Goal: Task Accomplishment & Management: Manage account settings

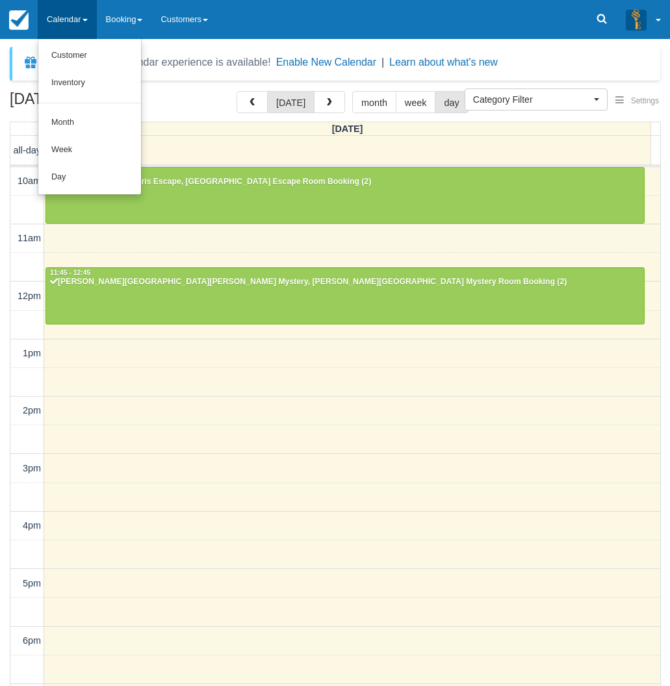
select select
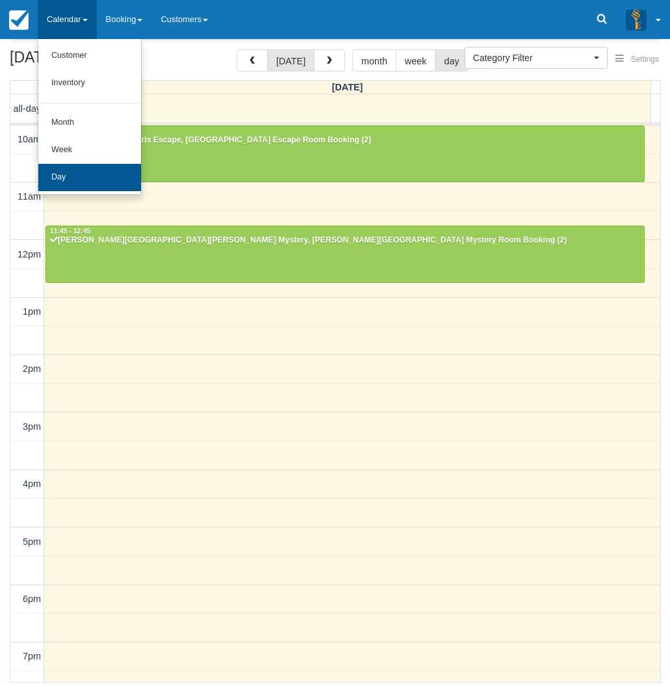
scroll to position [161, 0]
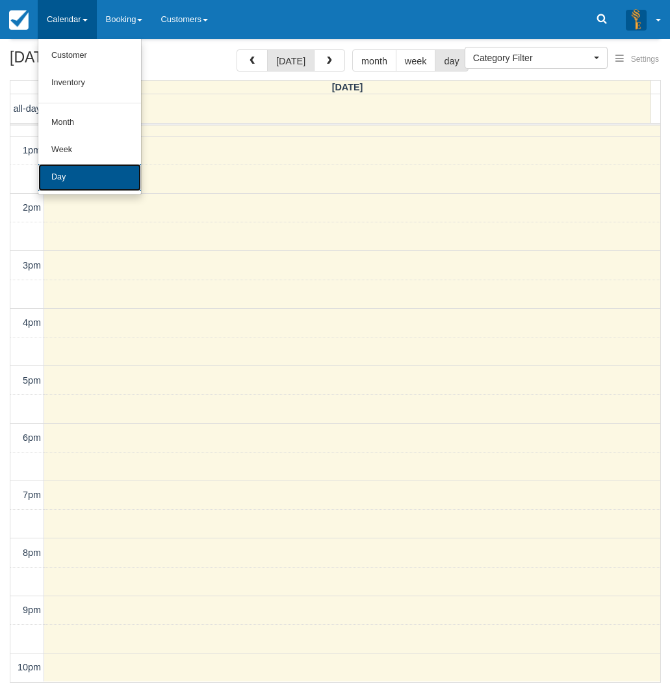
click at [71, 177] on link "Day" at bounding box center [89, 177] width 103 height 27
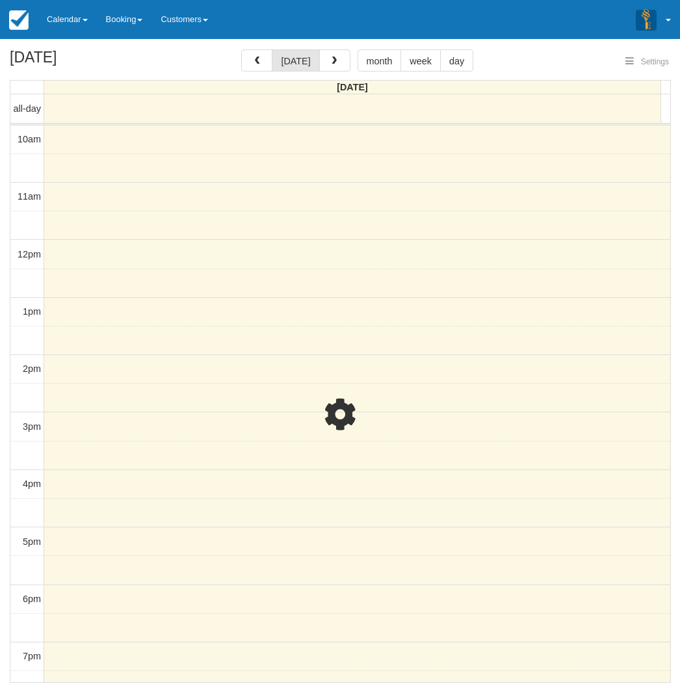
select select
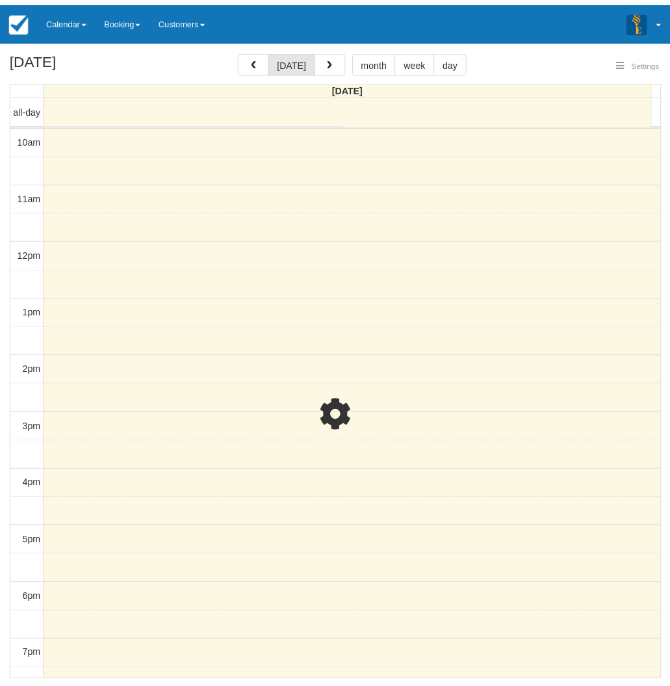
scroll to position [58, 0]
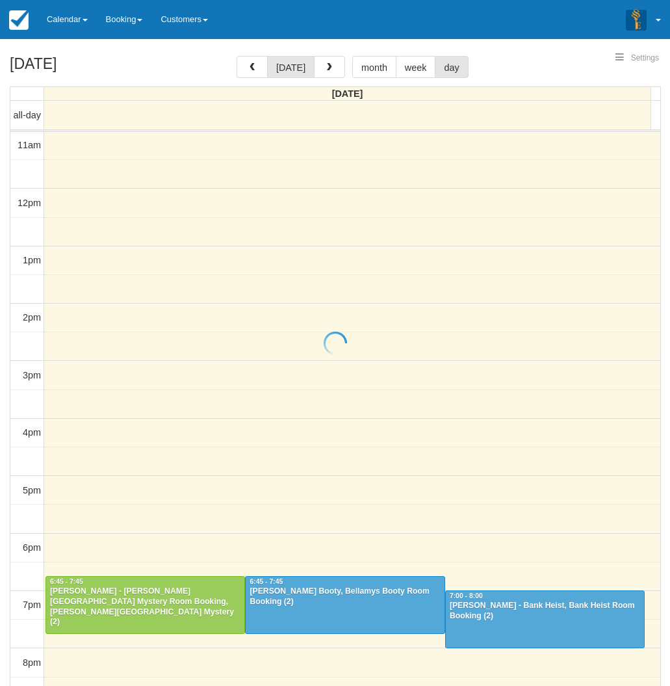
select select
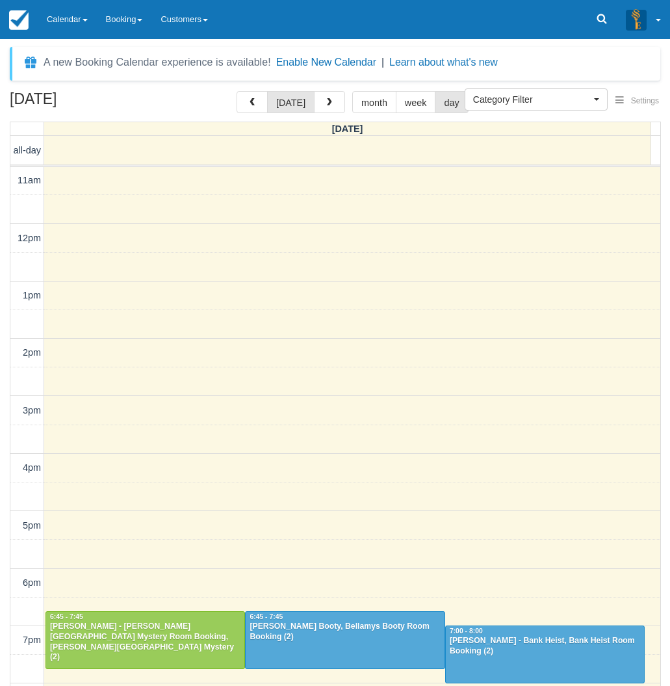
click at [5, 323] on div "[DATE] [DATE] month week day [DATE] all-day 10am 11am 12pm 1pm 2pm 3pm 4pm 5pm …" at bounding box center [335, 407] width 670 height 633
click at [88, 19] on span at bounding box center [85, 20] width 5 height 3
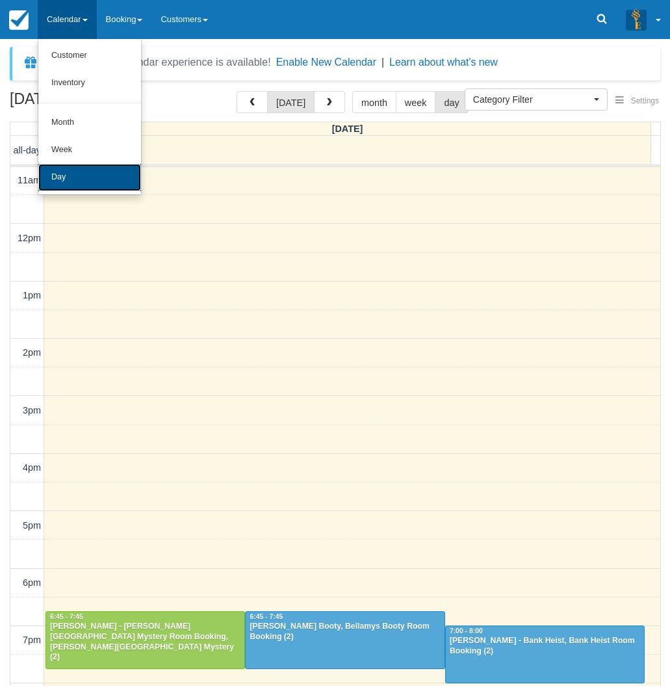
click at [67, 176] on link "Day" at bounding box center [89, 177] width 103 height 27
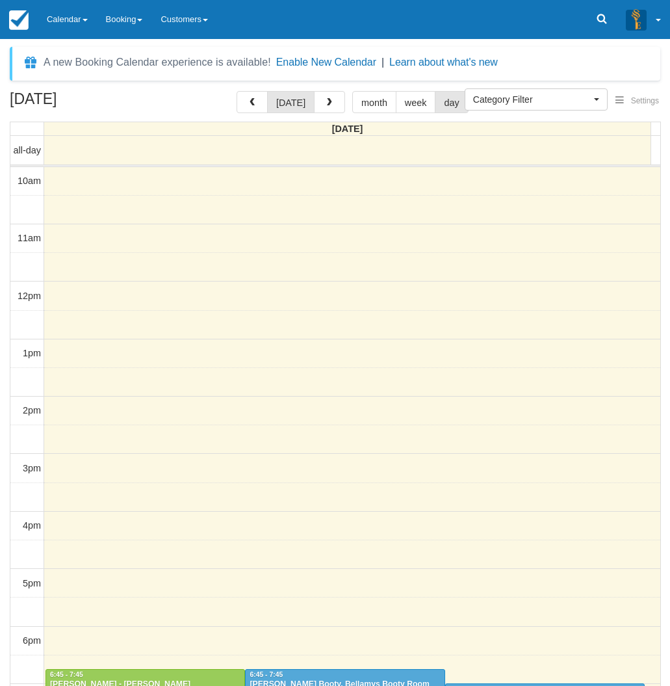
select select
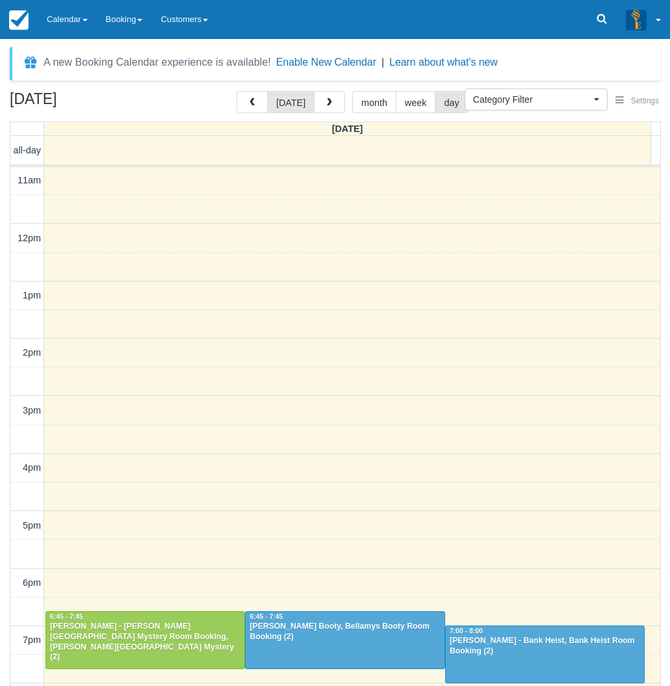
click at [2, 430] on div "September 5, 2025 today month week day Friday all-day 10am 11am 12pm 1pm 2pm 3p…" at bounding box center [335, 407] width 670 height 633
click at [73, 16] on link "Calendar" at bounding box center [67, 19] width 59 height 39
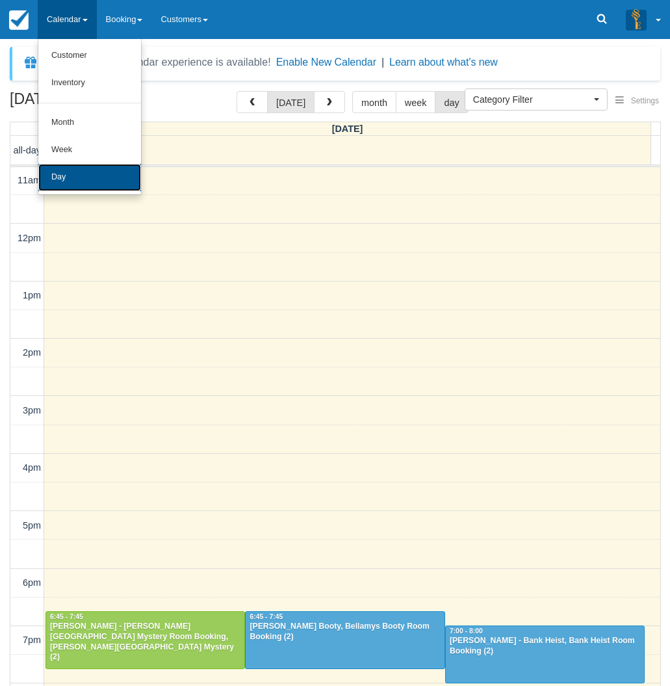
click at [70, 181] on link "Day" at bounding box center [89, 177] width 103 height 27
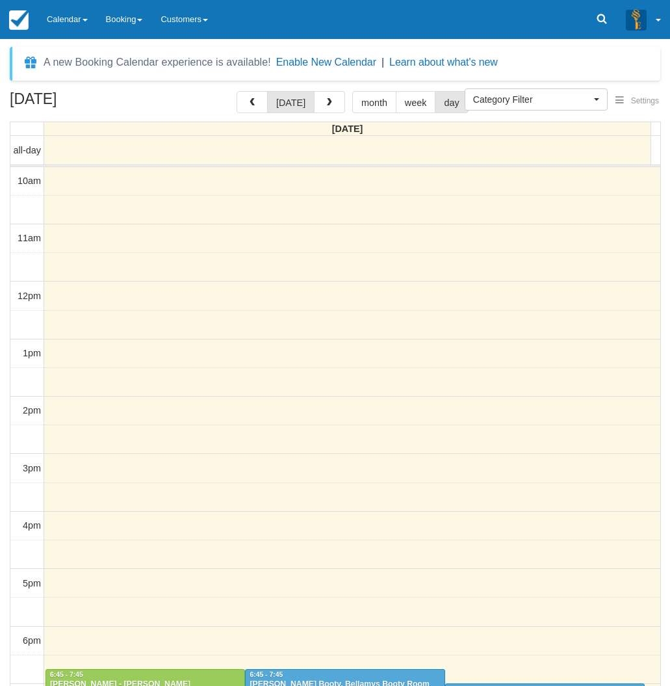
select select
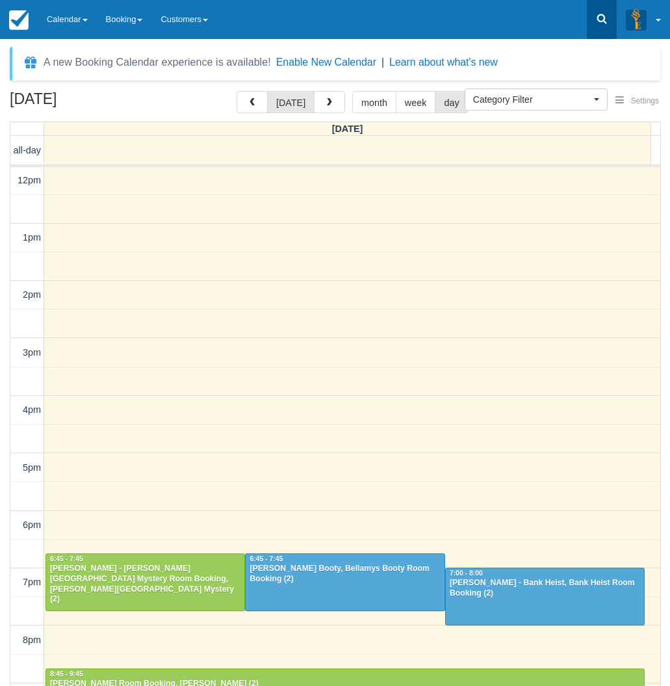
click at [603, 18] on icon at bounding box center [601, 18] width 13 height 13
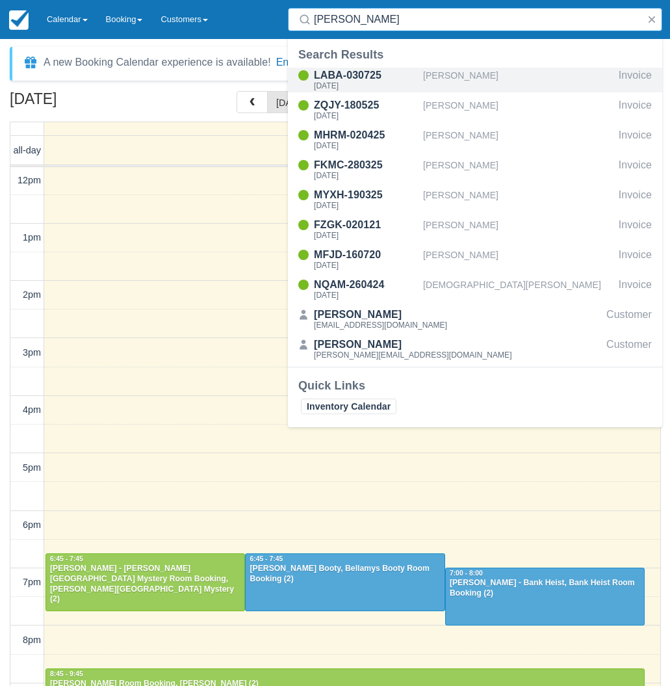
type input "raul"
click at [363, 71] on div "LABA-030725" at bounding box center [366, 76] width 104 height 16
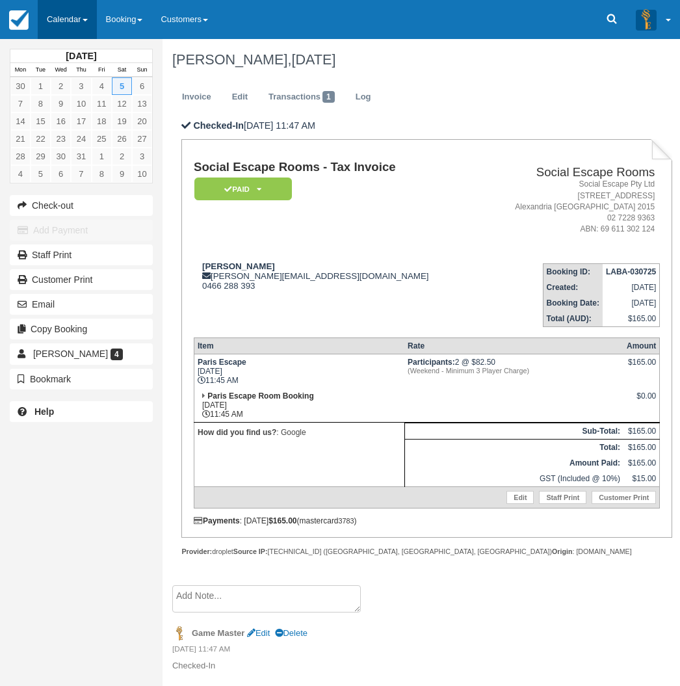
click at [76, 15] on link "Calendar" at bounding box center [67, 19] width 59 height 39
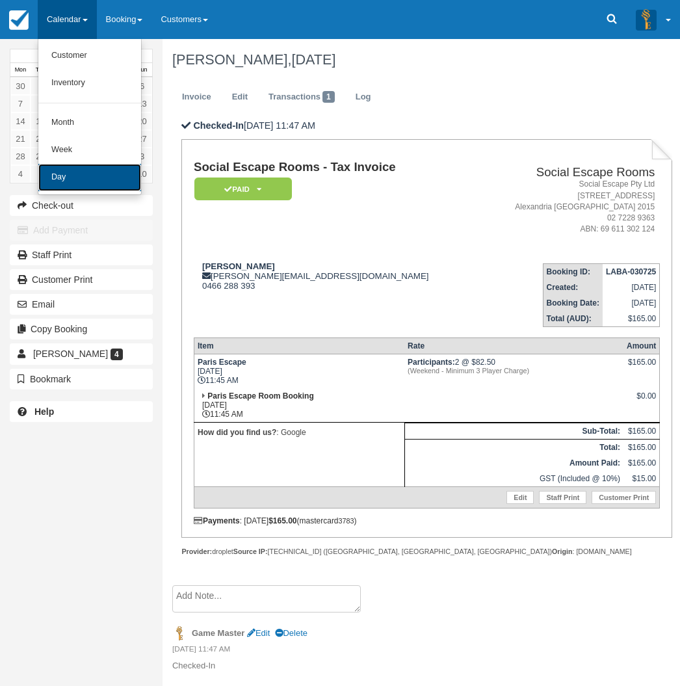
click at [70, 171] on link "Day" at bounding box center [89, 177] width 103 height 27
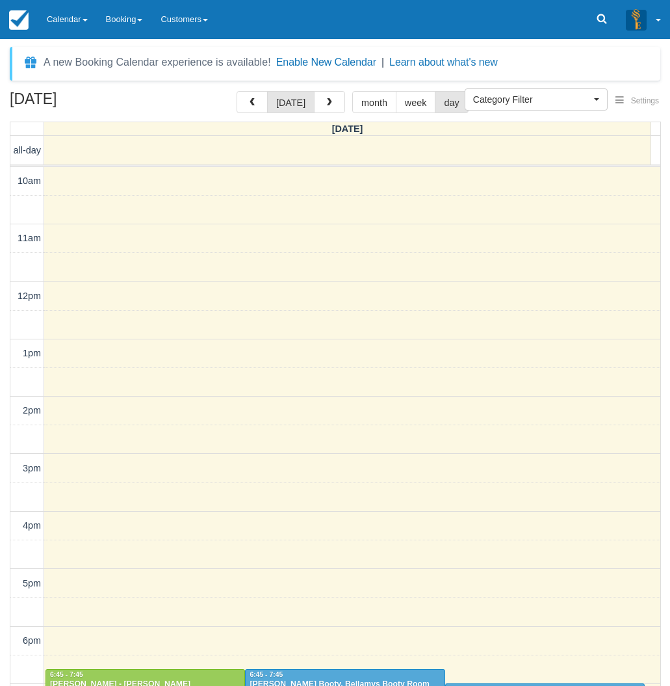
select select
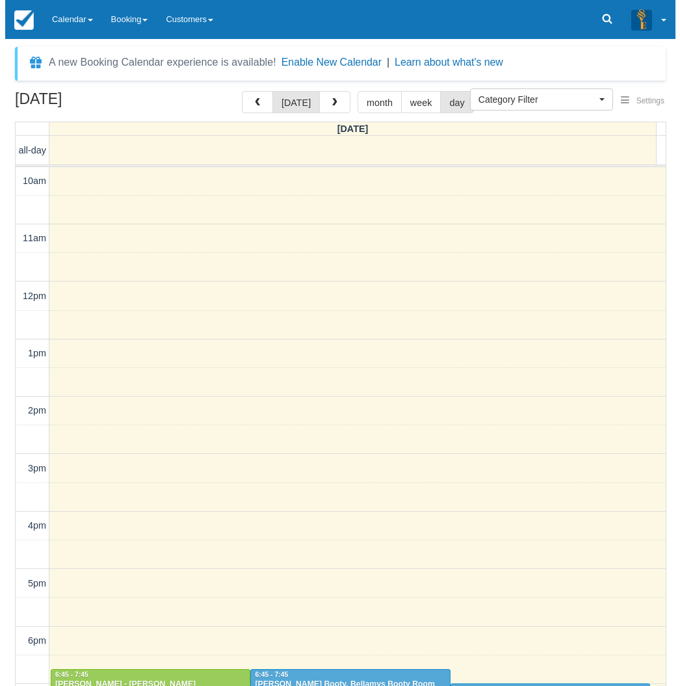
scroll to position [116, 0]
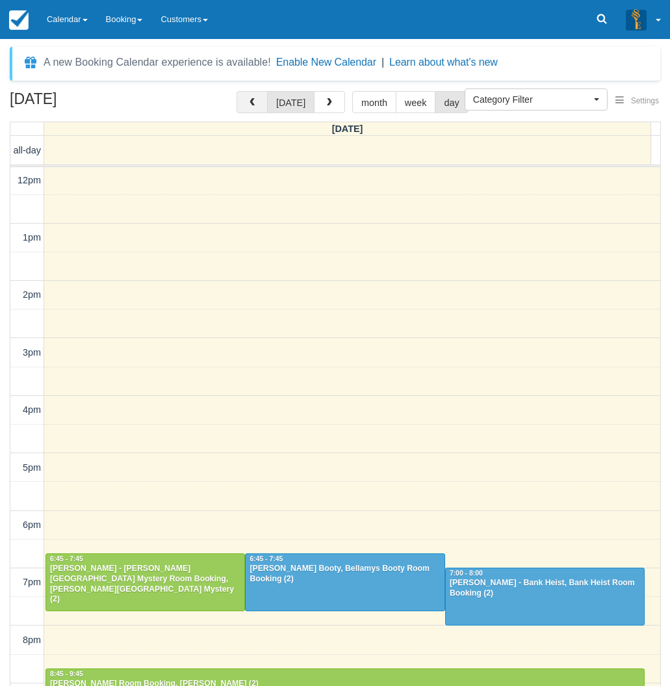
click at [252, 98] on span "button" at bounding box center [252, 102] width 9 height 9
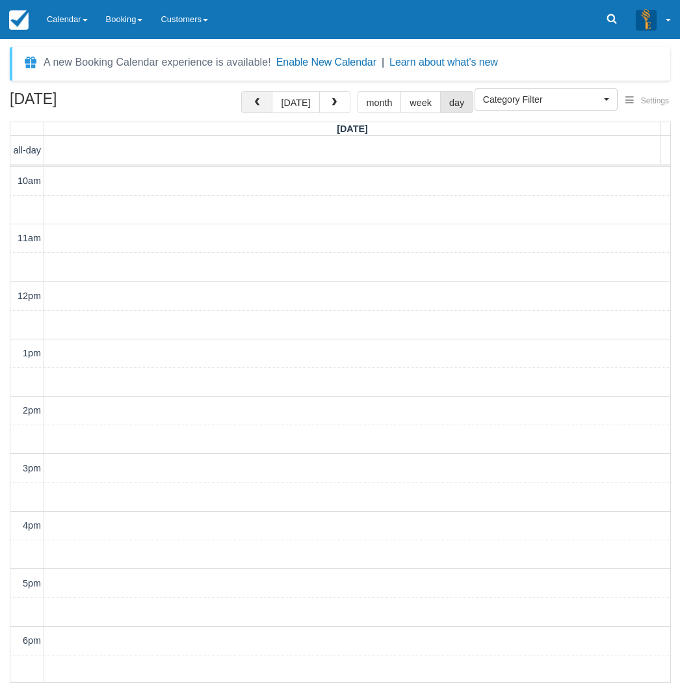
scroll to position [116, 0]
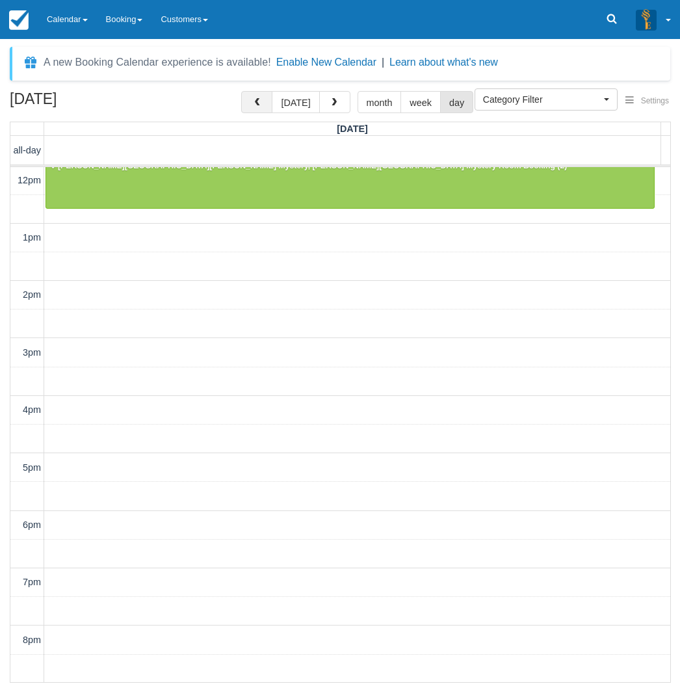
click at [252, 98] on button "button" at bounding box center [256, 102] width 31 height 22
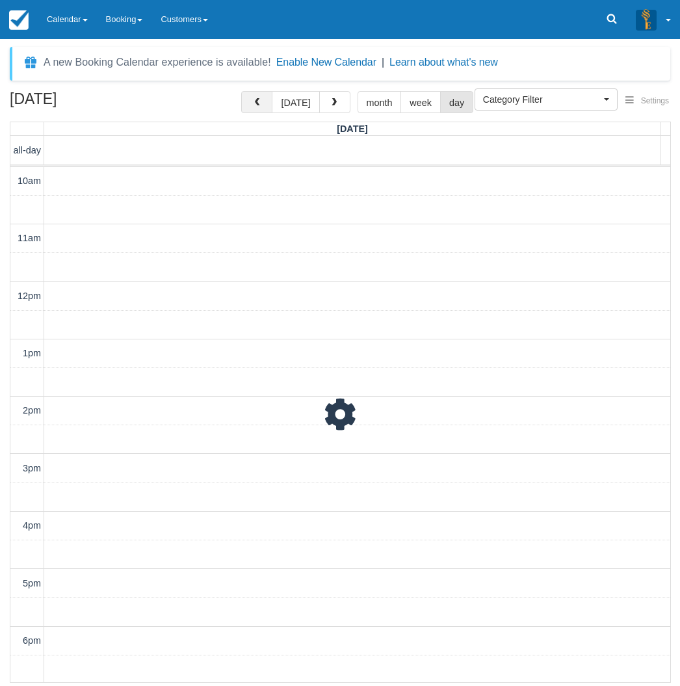
scroll to position [116, 0]
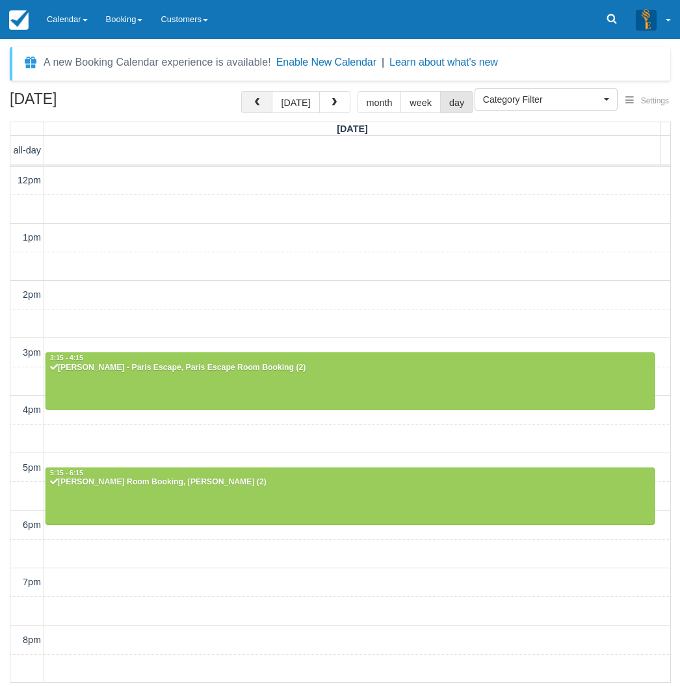
click at [252, 98] on button "button" at bounding box center [256, 102] width 31 height 22
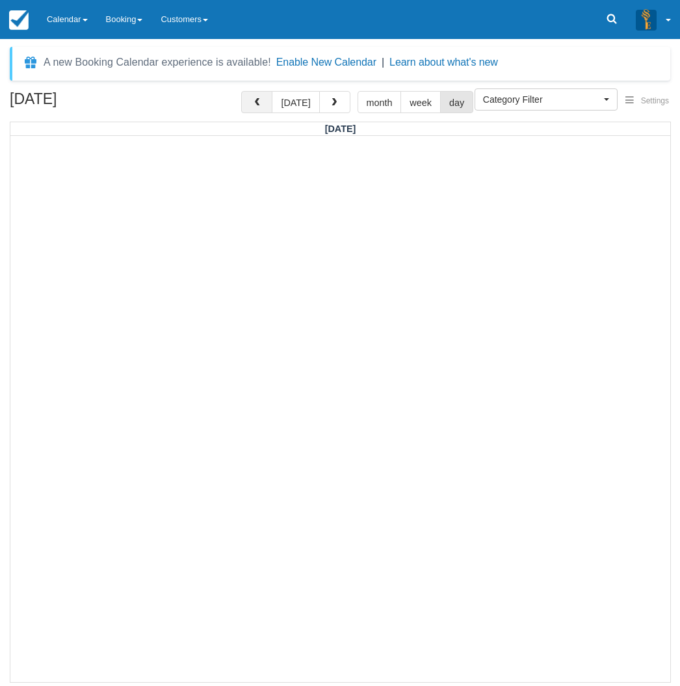
click at [252, 98] on button "button" at bounding box center [256, 102] width 31 height 22
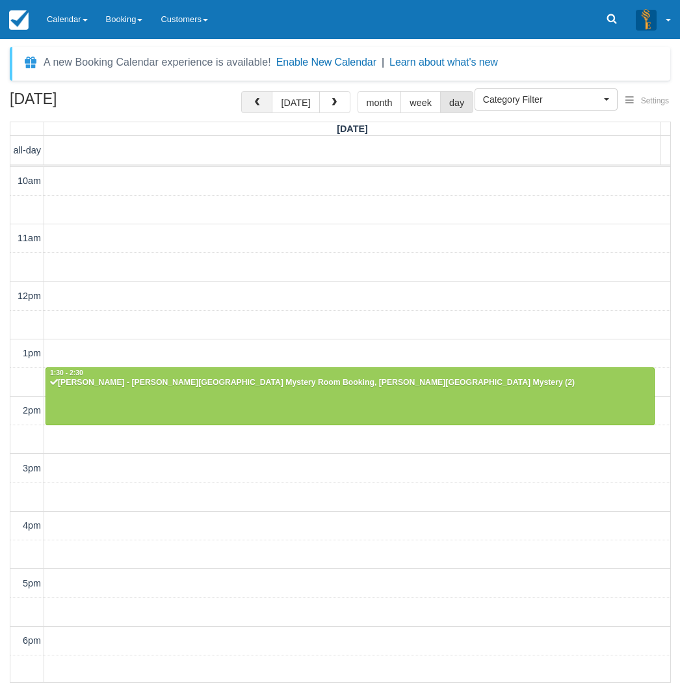
scroll to position [116, 0]
click at [252, 98] on button "button" at bounding box center [256, 102] width 31 height 22
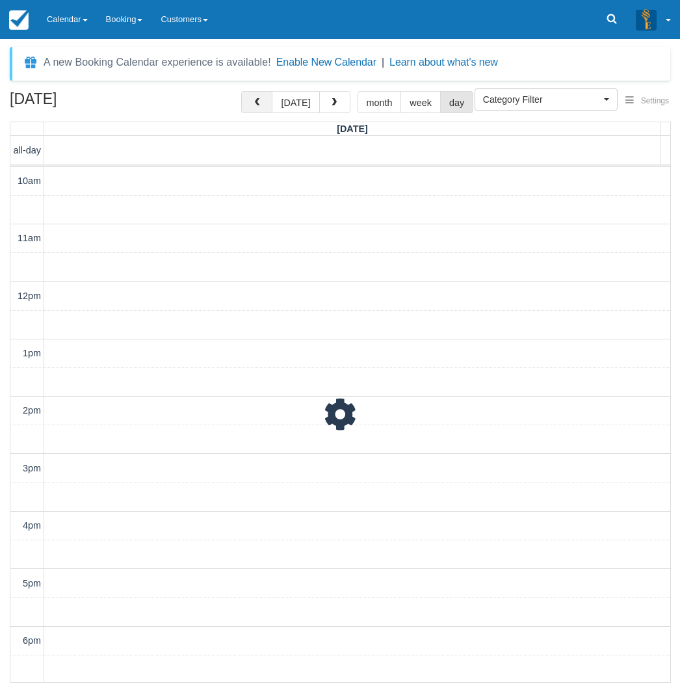
click at [252, 98] on button "button" at bounding box center [256, 102] width 31 height 22
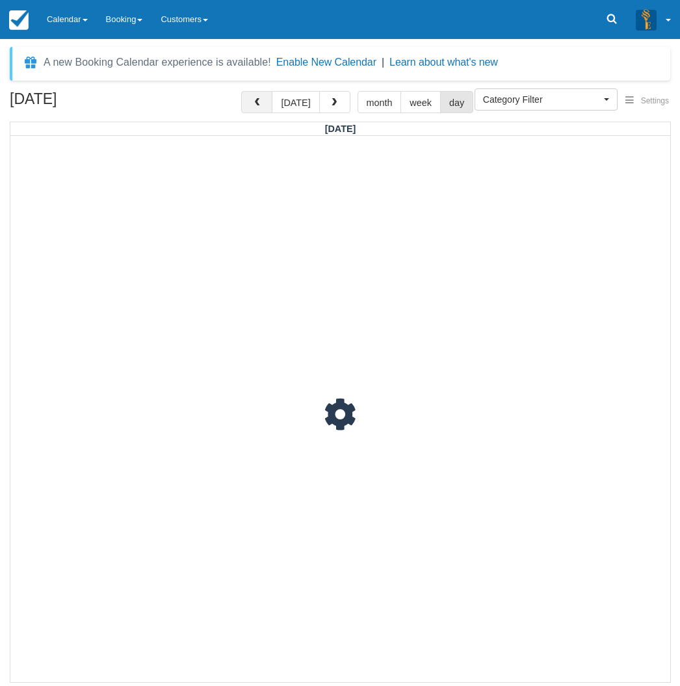
click at [252, 98] on button "button" at bounding box center [256, 102] width 31 height 22
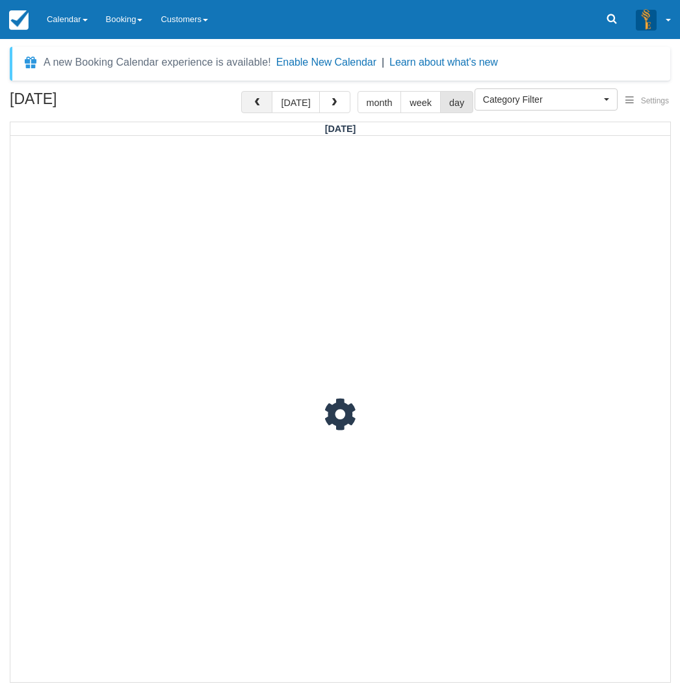
click at [252, 98] on button "button" at bounding box center [256, 102] width 31 height 22
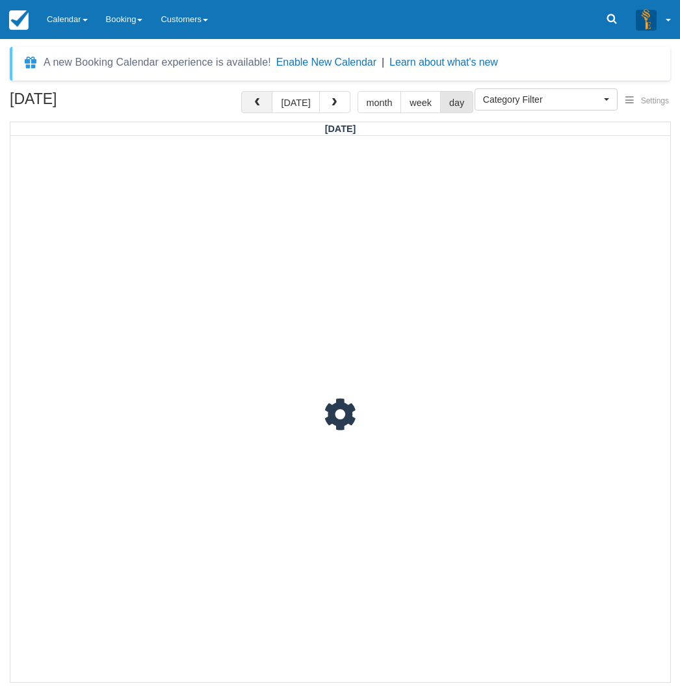
click at [252, 98] on button "button" at bounding box center [256, 102] width 31 height 22
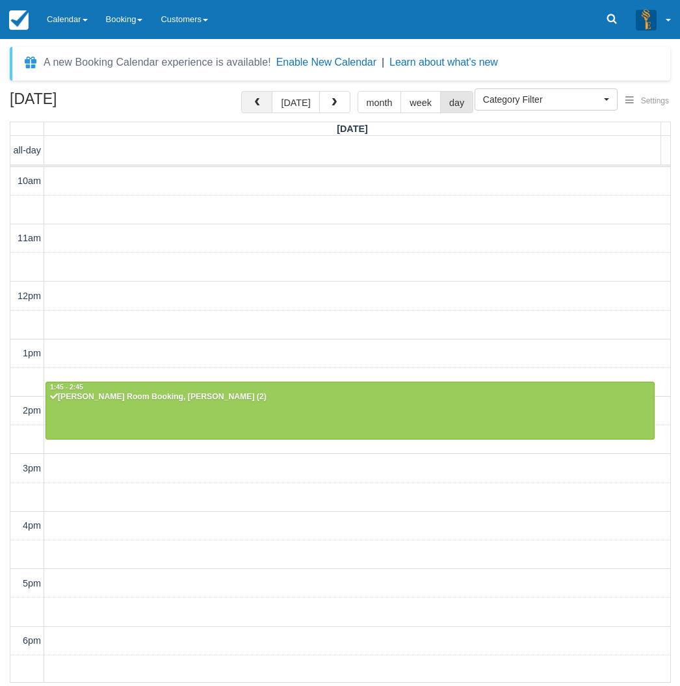
scroll to position [116, 0]
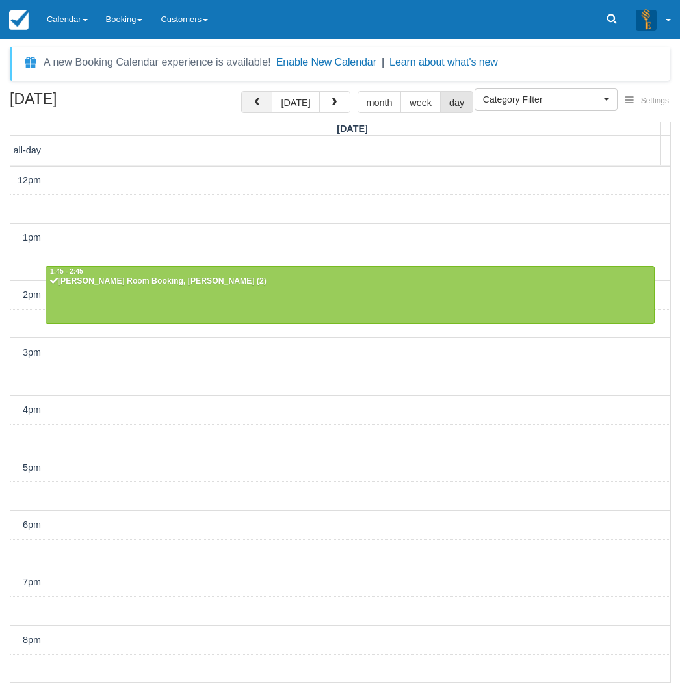
click at [252, 98] on button "button" at bounding box center [256, 102] width 31 height 22
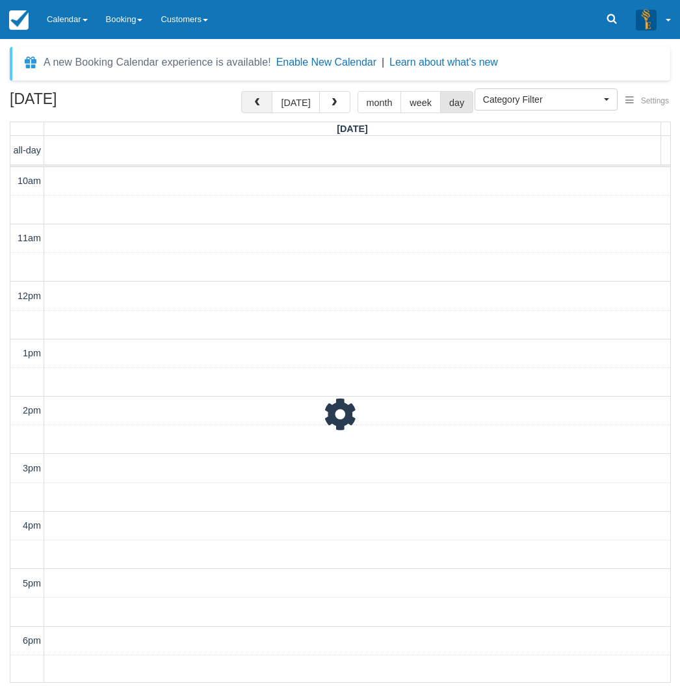
scroll to position [116, 0]
click at [252, 98] on button "button" at bounding box center [256, 102] width 31 height 22
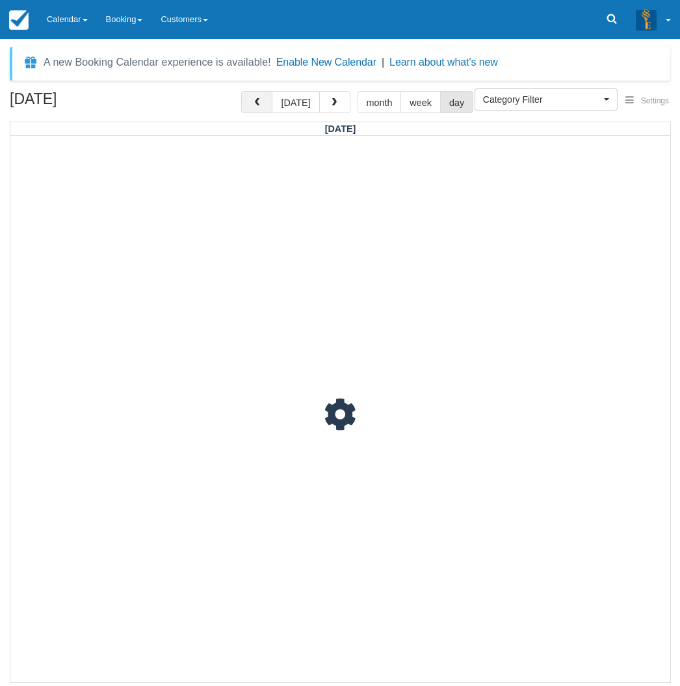
click at [252, 98] on button "button" at bounding box center [256, 102] width 31 height 22
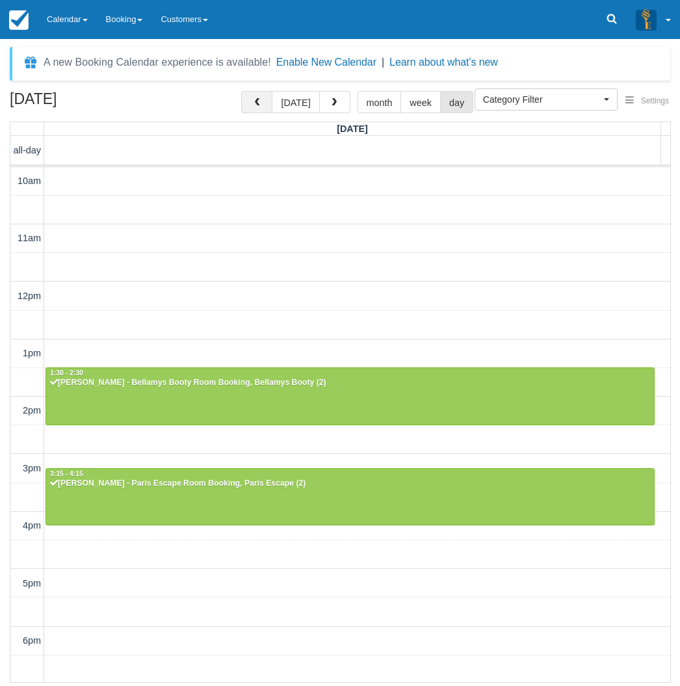
click at [252, 98] on button "button" at bounding box center [256, 102] width 31 height 22
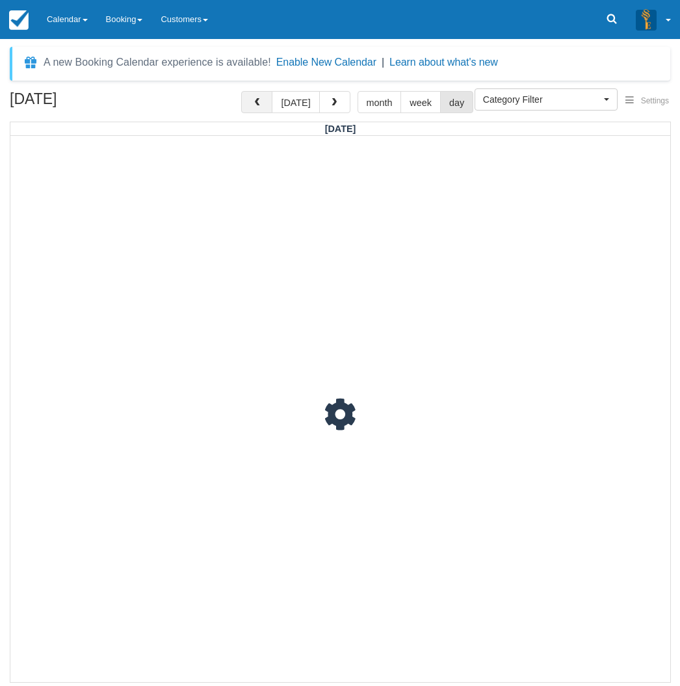
click at [252, 98] on button "button" at bounding box center [256, 102] width 31 height 22
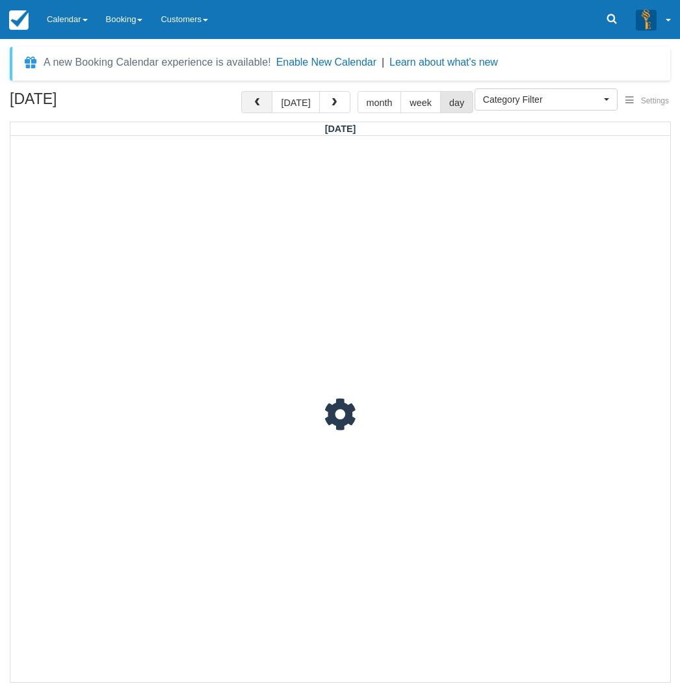
click at [252, 98] on button "button" at bounding box center [256, 102] width 31 height 22
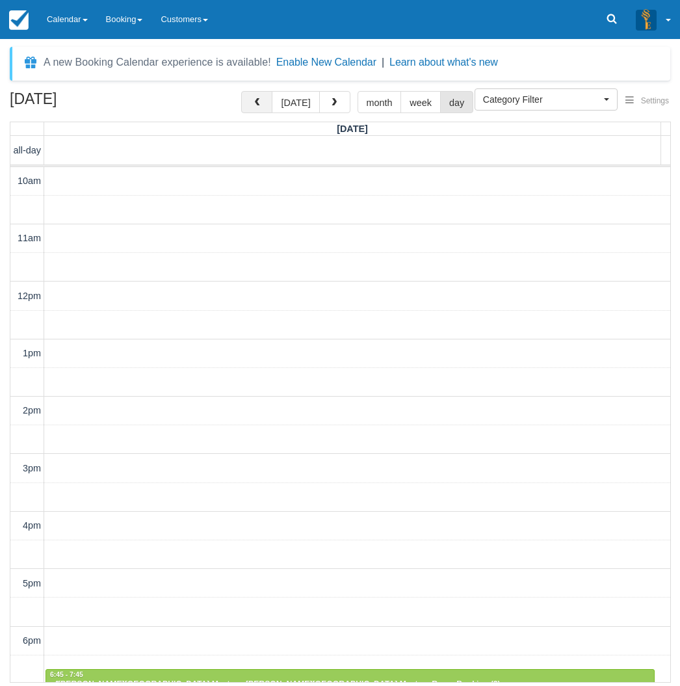
click at [252, 98] on button "button" at bounding box center [256, 102] width 31 height 22
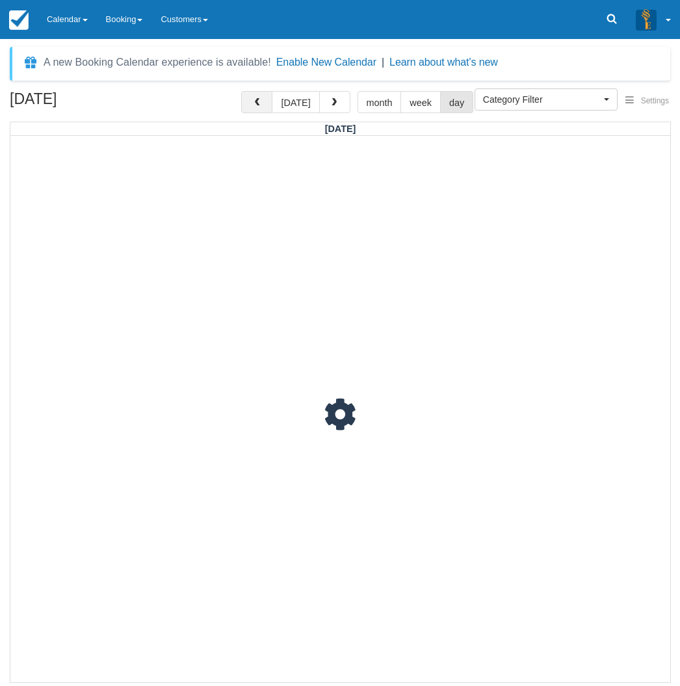
click at [252, 98] on button "button" at bounding box center [256, 102] width 31 height 22
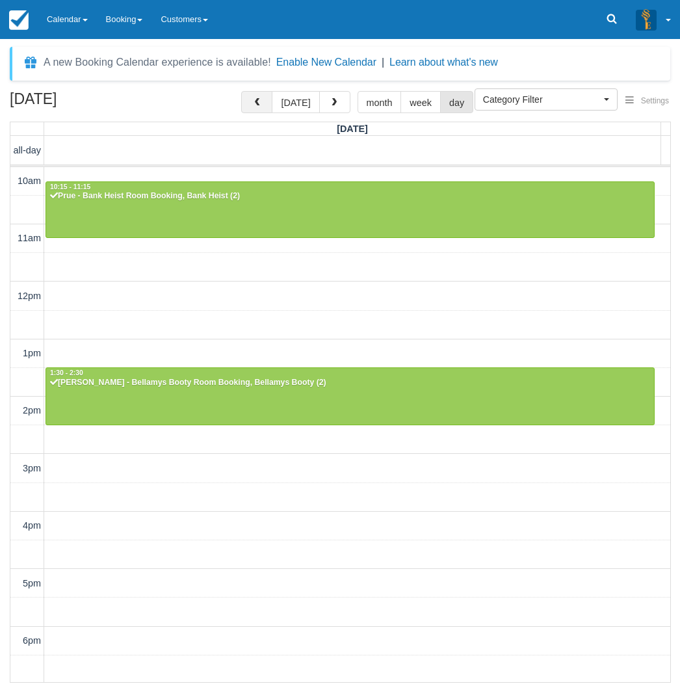
click at [252, 98] on button "button" at bounding box center [256, 102] width 31 height 22
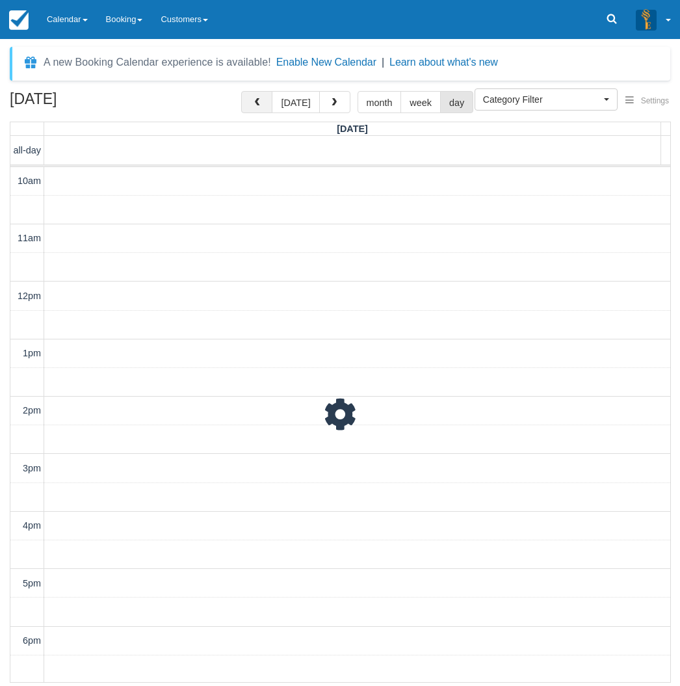
click at [252, 98] on button "button" at bounding box center [256, 102] width 31 height 22
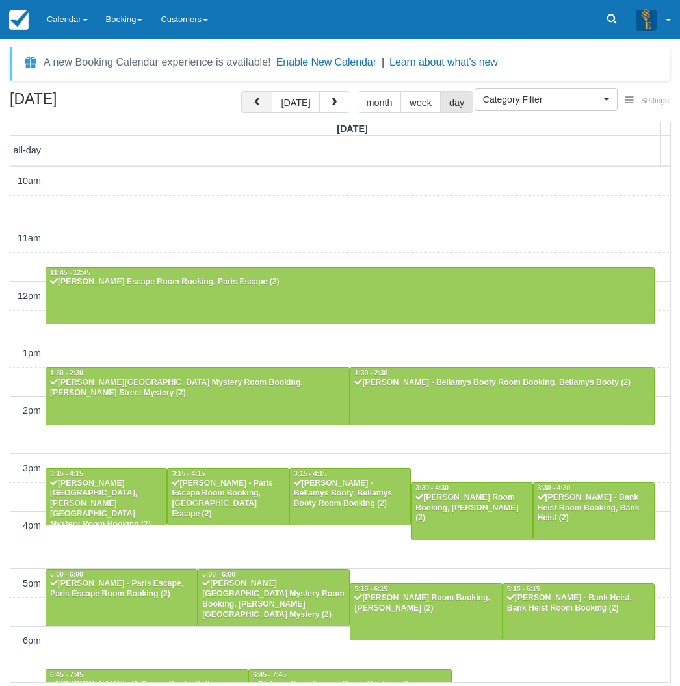
scroll to position [116, 0]
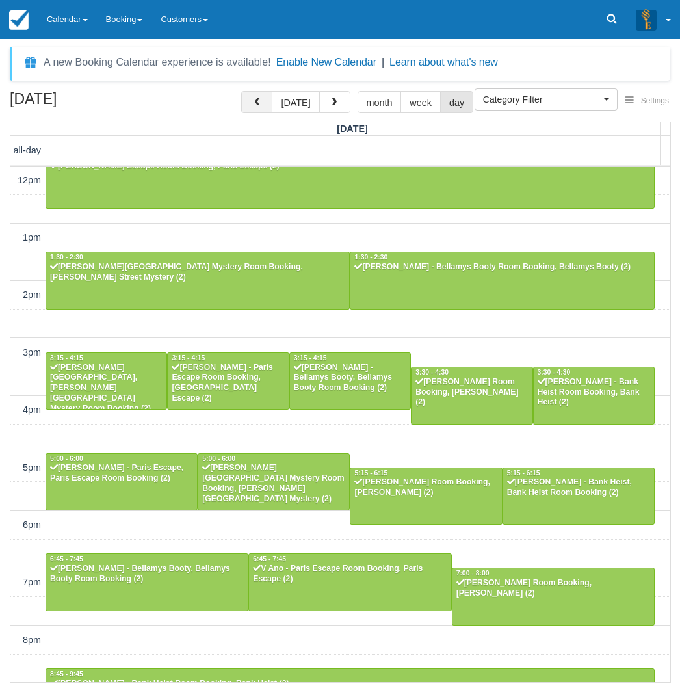
click at [252, 98] on button "button" at bounding box center [256, 102] width 31 height 22
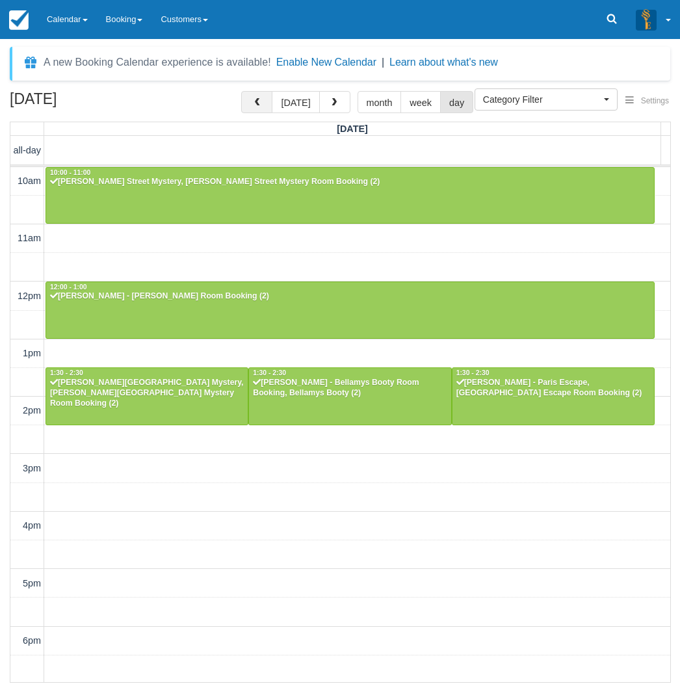
scroll to position [116, 0]
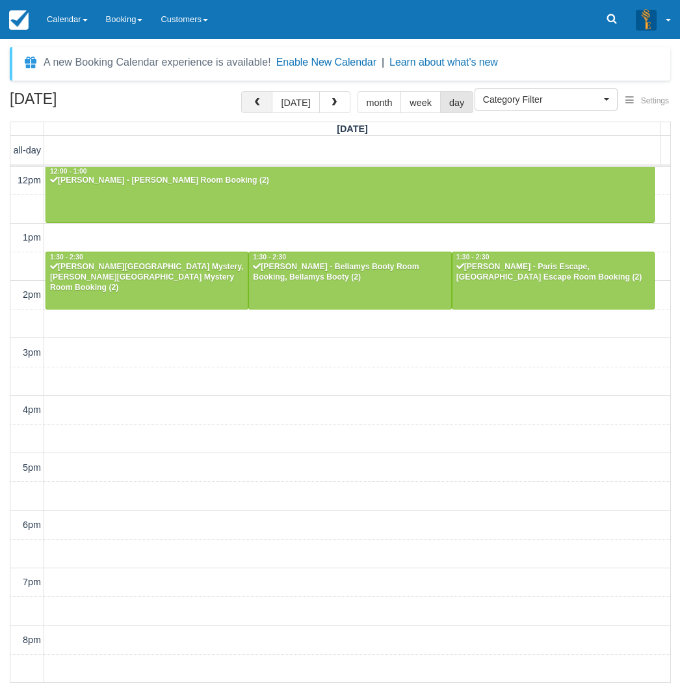
click at [252, 98] on button "button" at bounding box center [256, 102] width 31 height 22
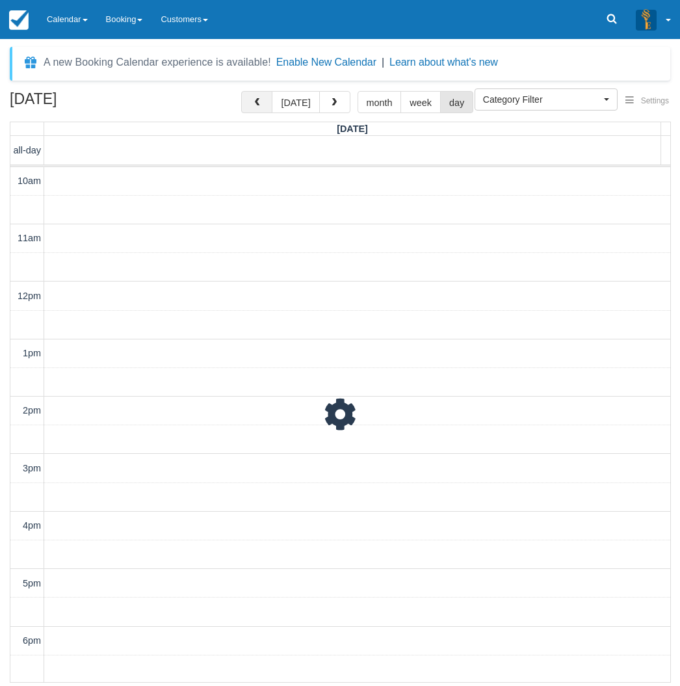
scroll to position [116, 0]
click at [252, 98] on button "button" at bounding box center [256, 102] width 31 height 22
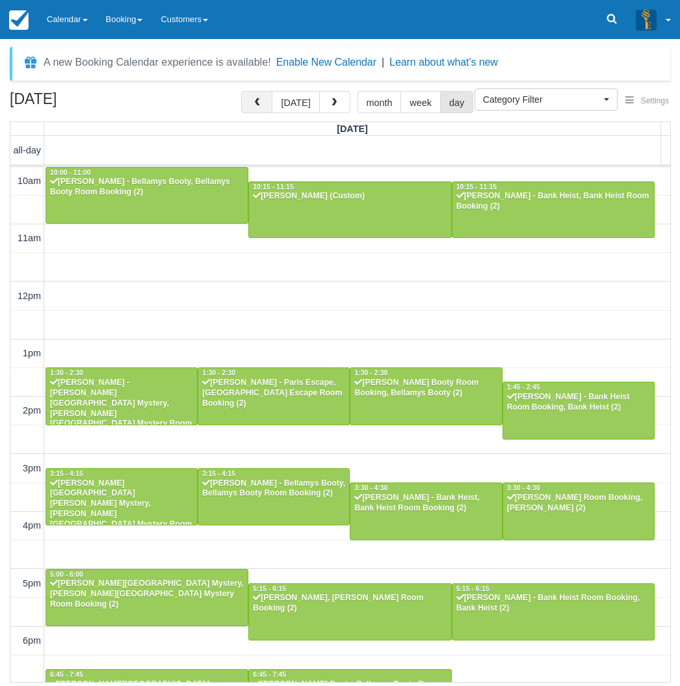
click at [252, 98] on button "button" at bounding box center [256, 102] width 31 height 22
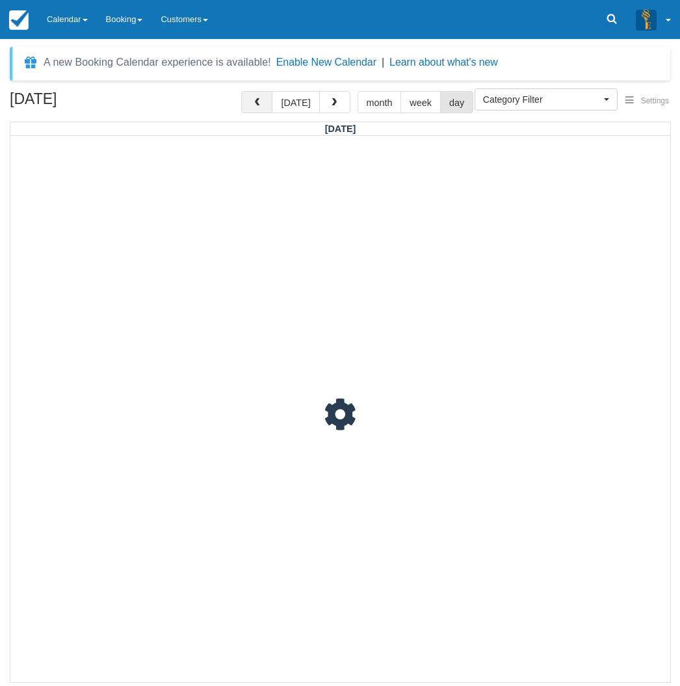
click at [252, 98] on button "button" at bounding box center [256, 102] width 31 height 22
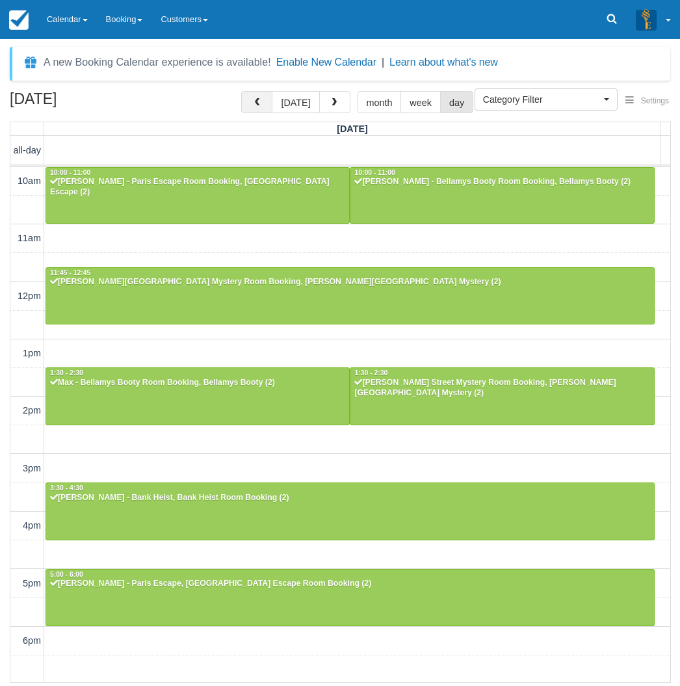
scroll to position [116, 0]
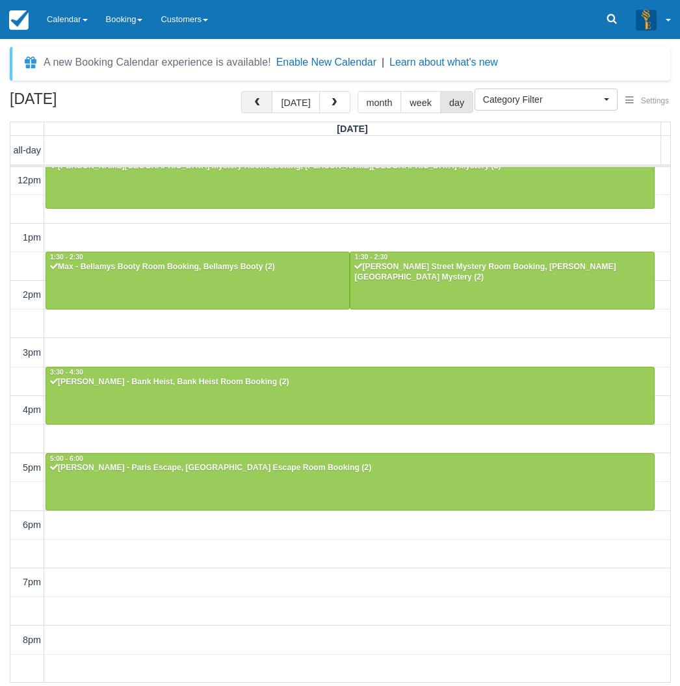
click at [252, 98] on button "button" at bounding box center [256, 102] width 31 height 22
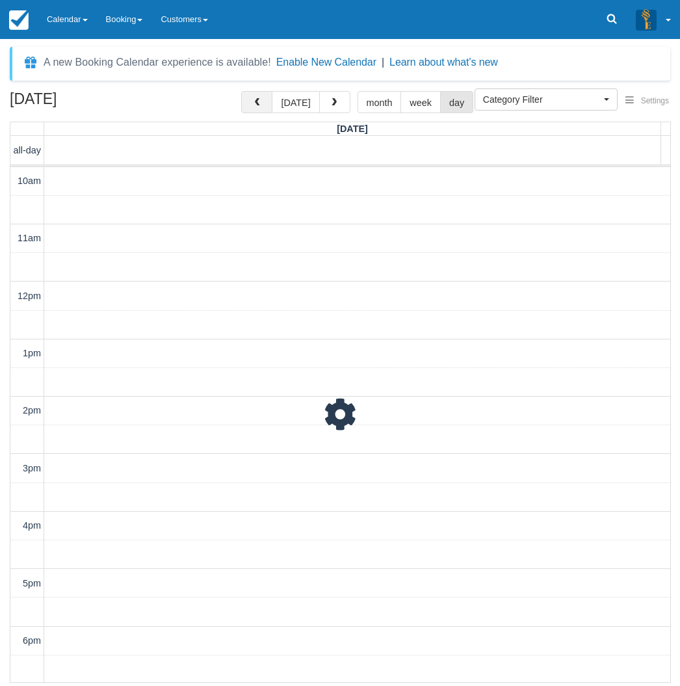
click at [252, 98] on button "button" at bounding box center [256, 102] width 31 height 22
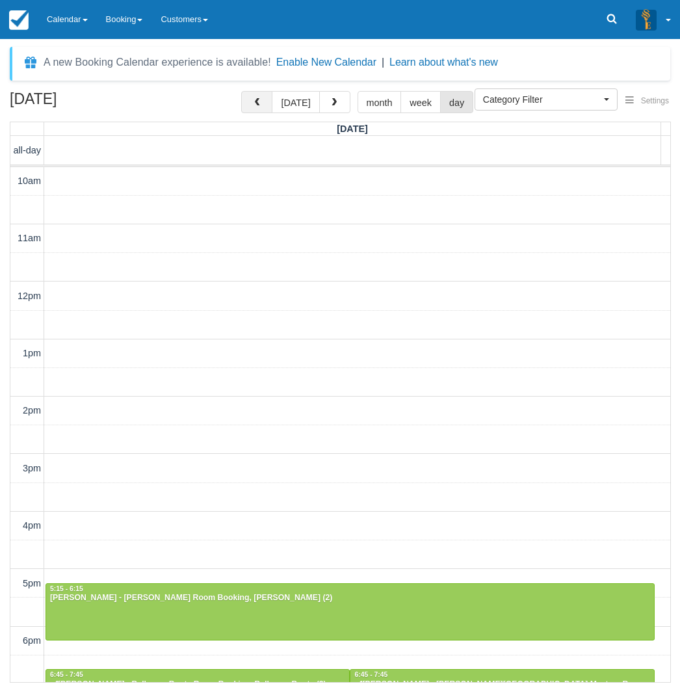
click at [252, 98] on button "button" at bounding box center [256, 102] width 31 height 22
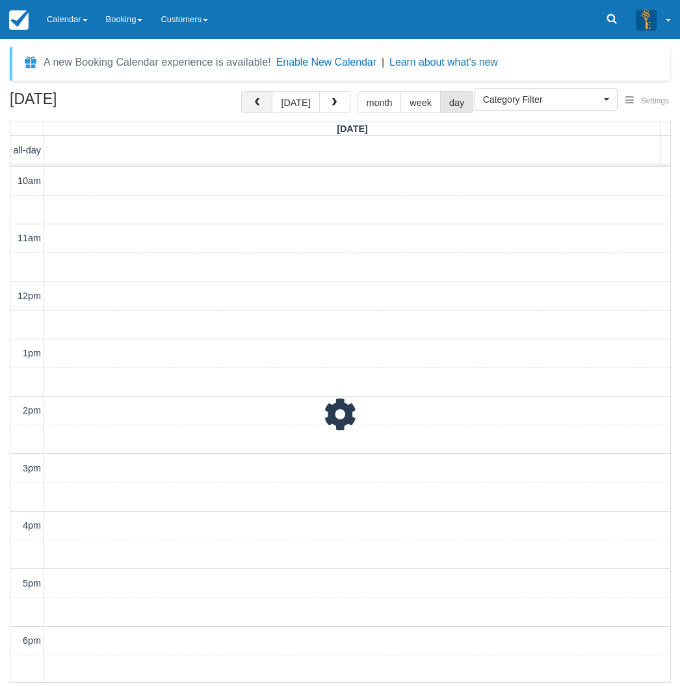
scroll to position [116, 0]
click at [252, 98] on button "button" at bounding box center [256, 102] width 31 height 22
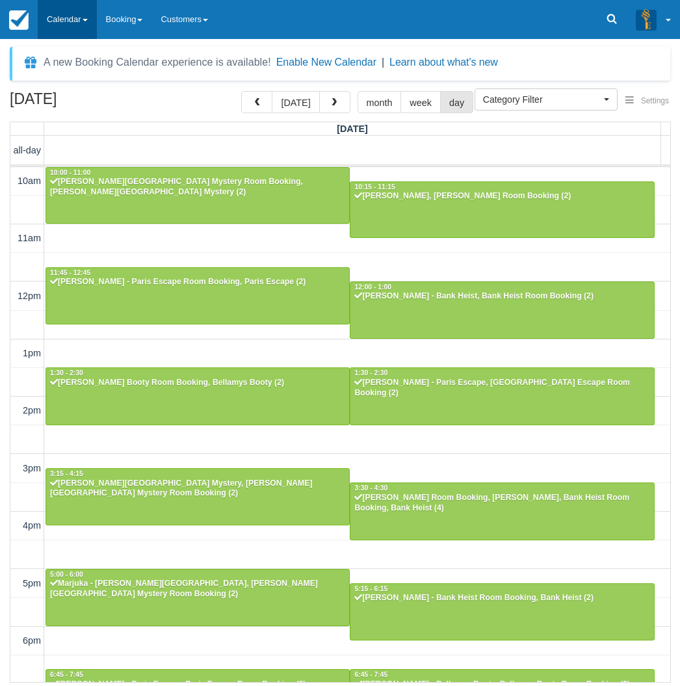
click at [57, 14] on link "Calendar" at bounding box center [67, 19] width 59 height 39
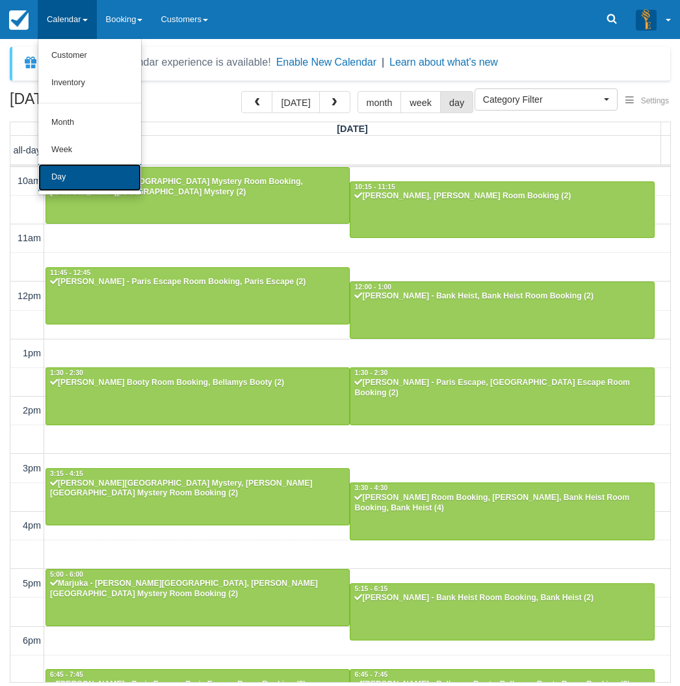
click at [70, 172] on link "Day" at bounding box center [89, 177] width 103 height 27
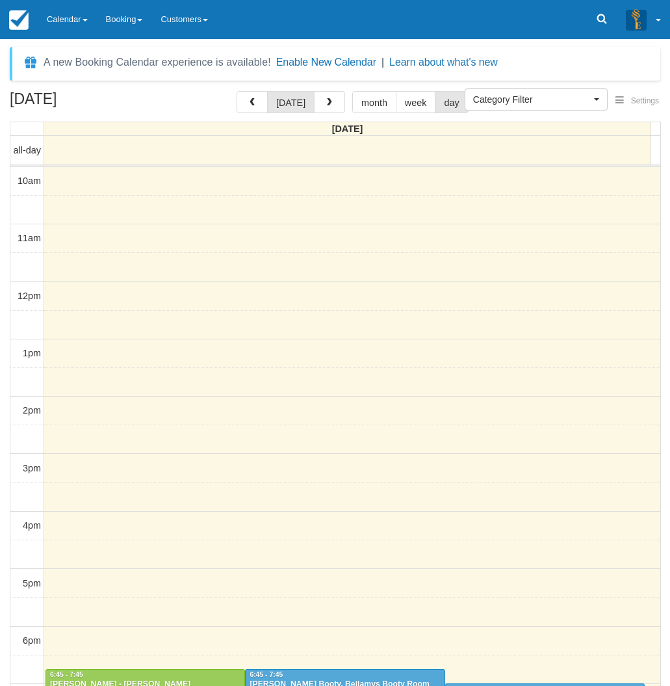
select select
click at [60, 19] on link "Calendar" at bounding box center [67, 19] width 59 height 39
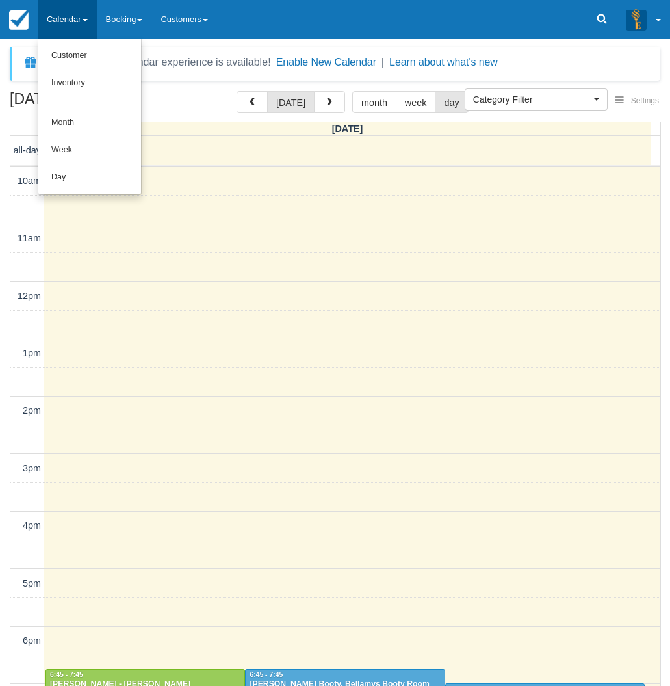
click at [62, 191] on ul "Customer Inventory Month Week Day" at bounding box center [90, 117] width 104 height 156
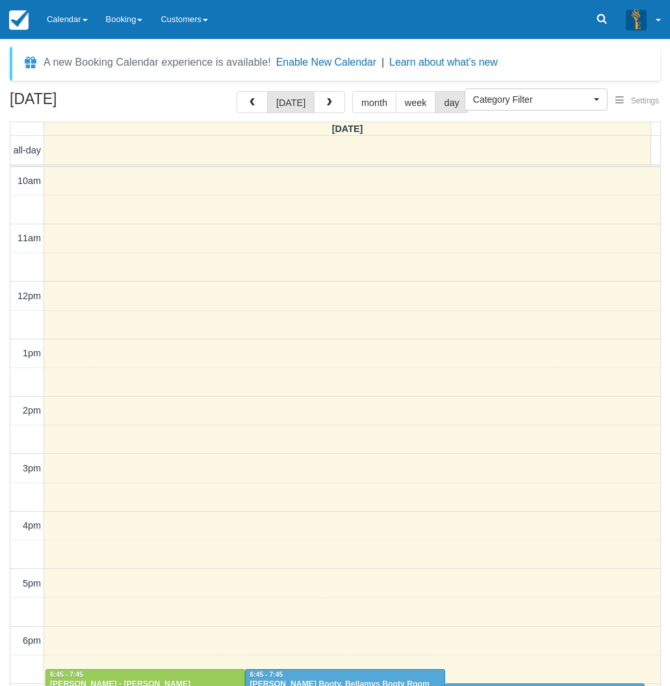
click at [67, 179] on div "10am 11am 12pm 1pm 2pm 3pm 4pm 5pm 6pm 7pm 8pm 9pm 10pm 6:45 - 7:45 Jack Collin…" at bounding box center [335, 526] width 650 height 718
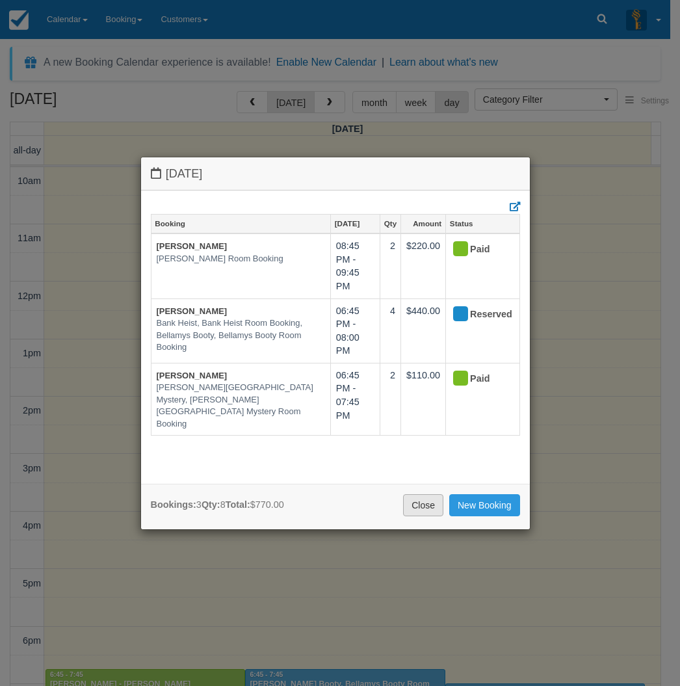
click at [428, 501] on link "Close" at bounding box center [423, 505] width 40 height 22
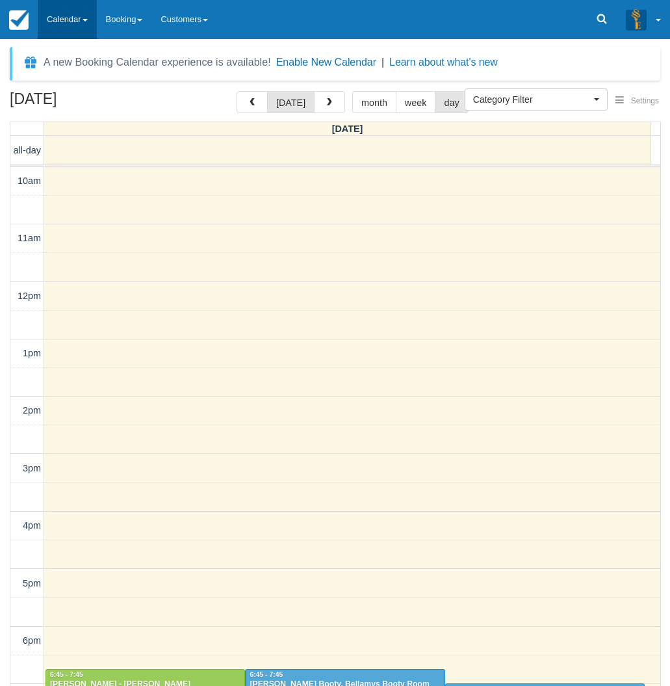
click at [47, 8] on link "Calendar" at bounding box center [67, 19] width 59 height 39
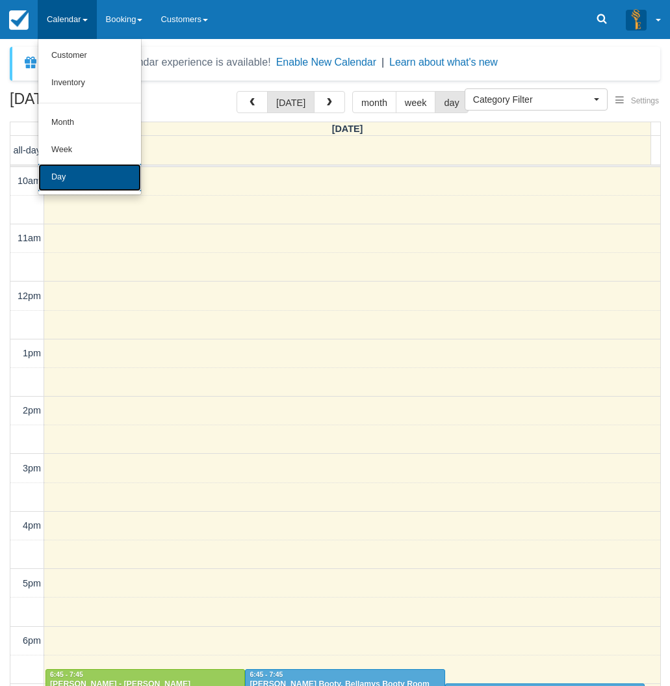
click at [81, 177] on link "Day" at bounding box center [89, 177] width 103 height 27
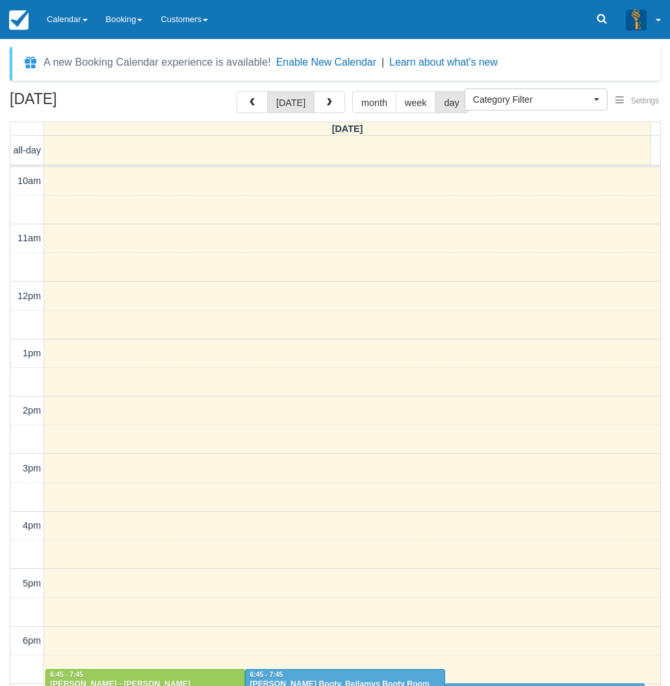
select select
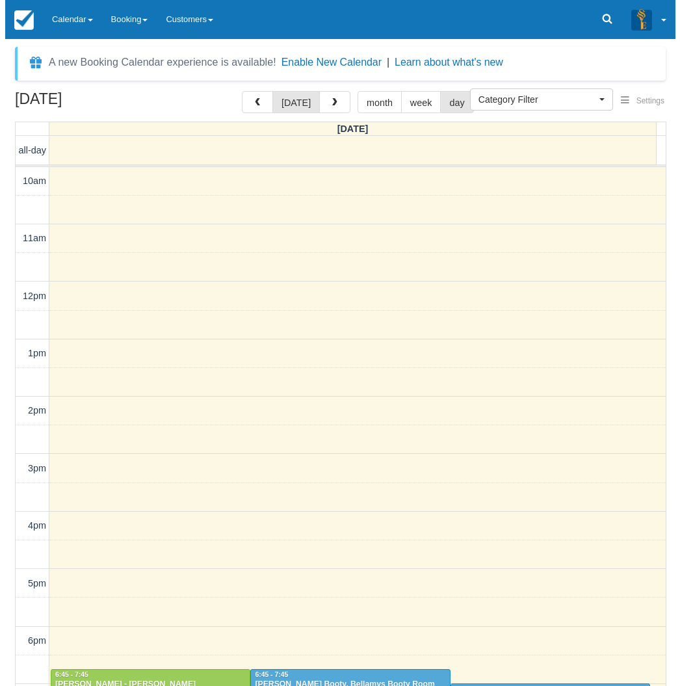
scroll to position [116, 0]
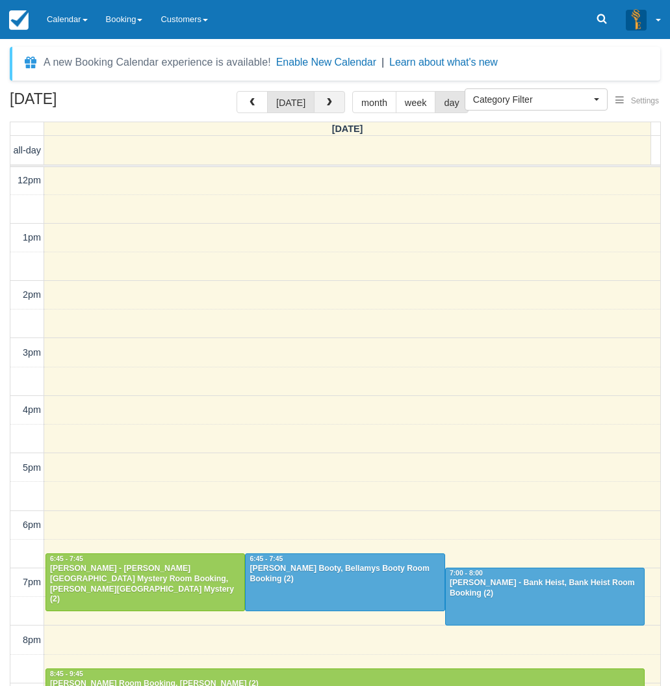
click at [325, 100] on span "button" at bounding box center [329, 102] width 9 height 9
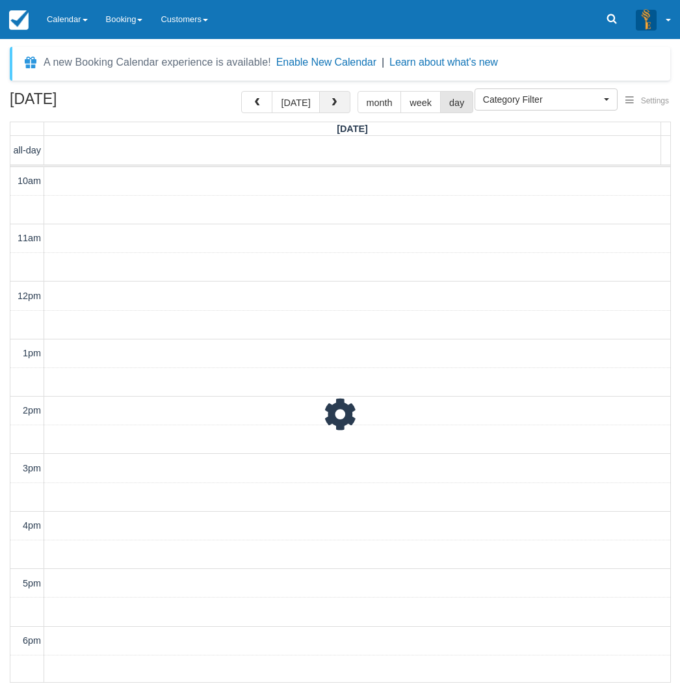
scroll to position [116, 0]
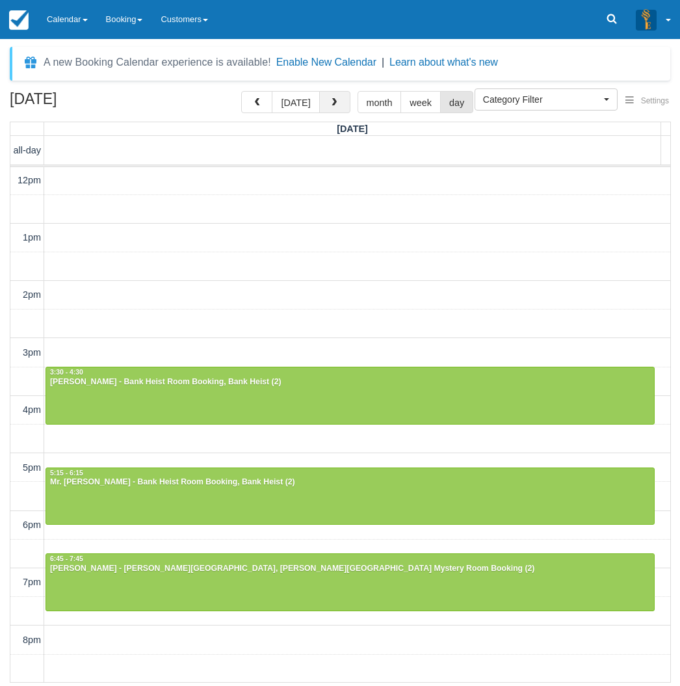
click at [321, 100] on button "button" at bounding box center [334, 102] width 31 height 22
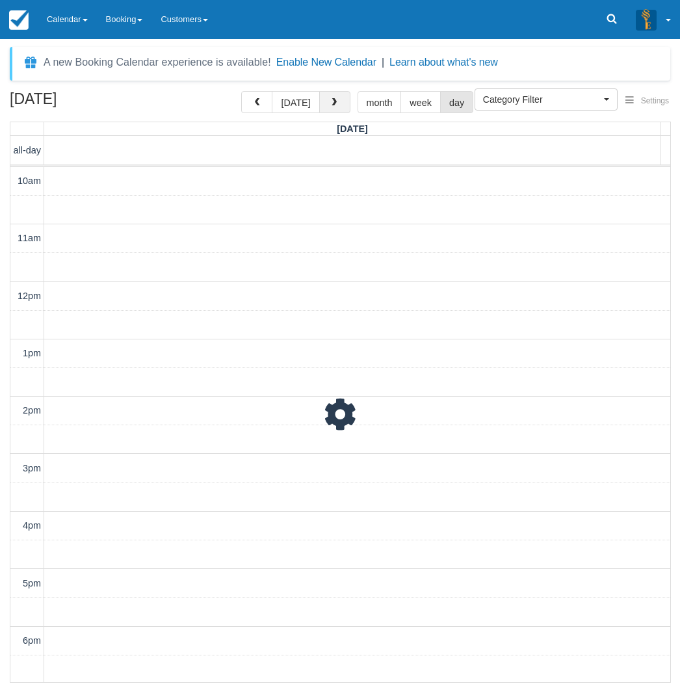
scroll to position [116, 0]
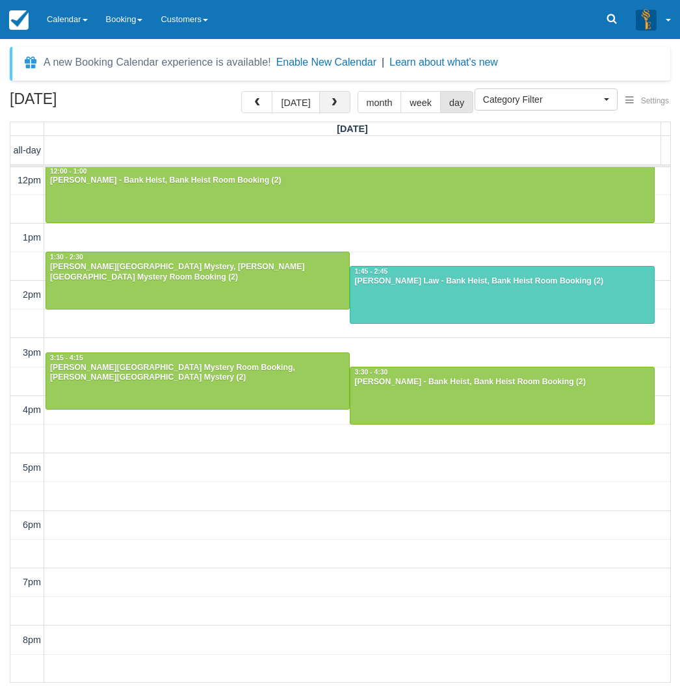
click at [321, 100] on button "button" at bounding box center [334, 102] width 31 height 22
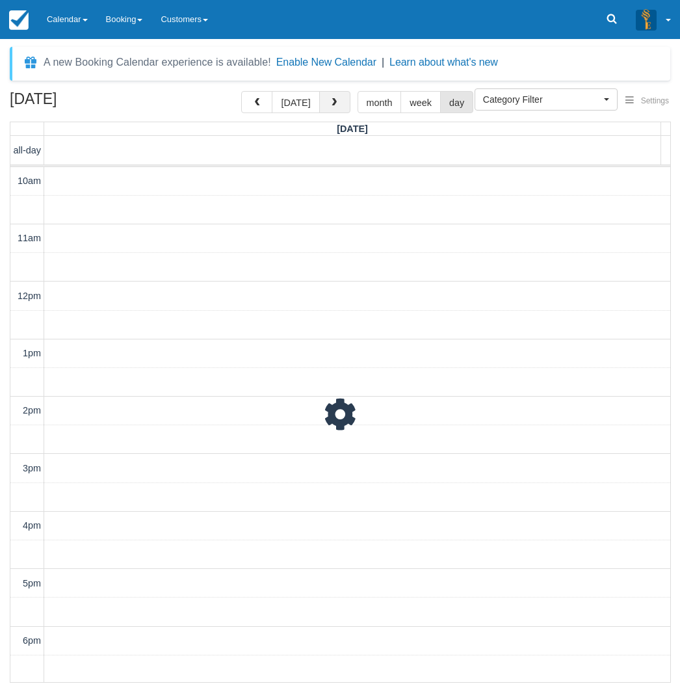
click at [321, 100] on button "button" at bounding box center [334, 102] width 31 height 22
click at [330, 101] on span "button" at bounding box center [334, 102] width 9 height 9
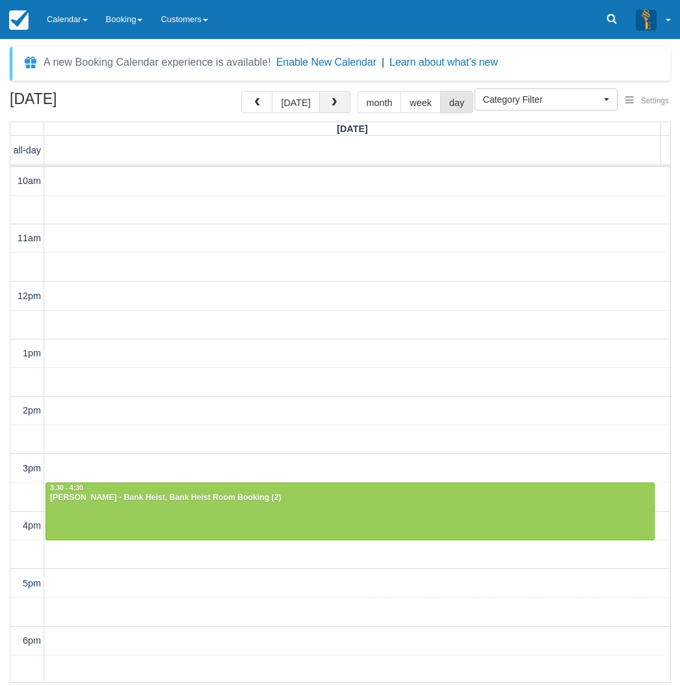
click at [338, 105] on button "button" at bounding box center [334, 102] width 31 height 22
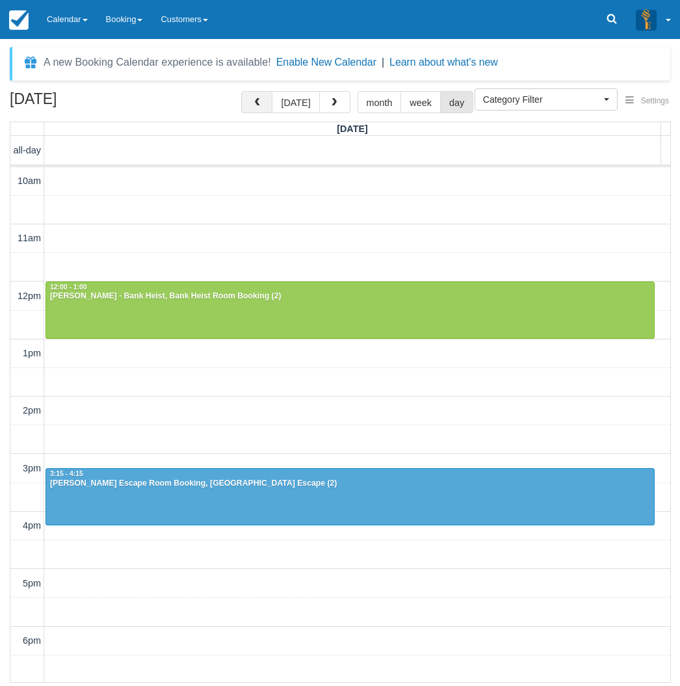
click at [261, 110] on button "button" at bounding box center [256, 102] width 31 height 22
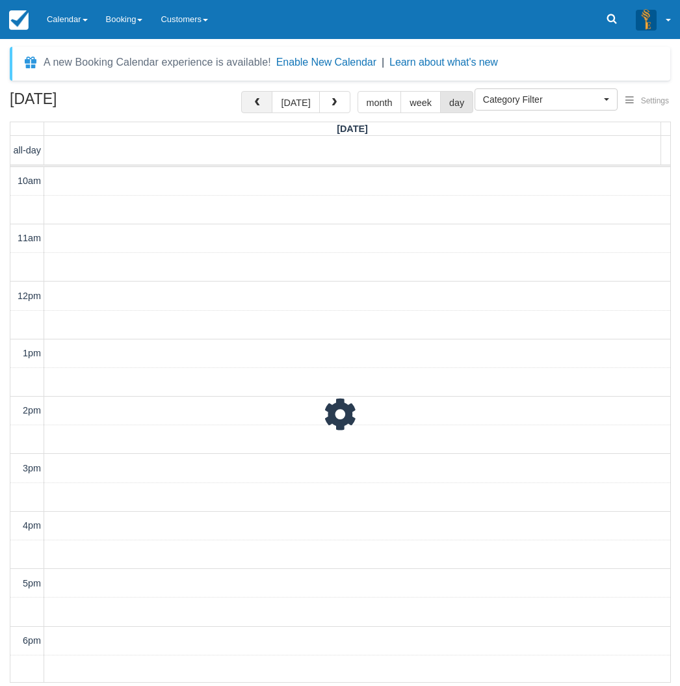
scroll to position [116, 0]
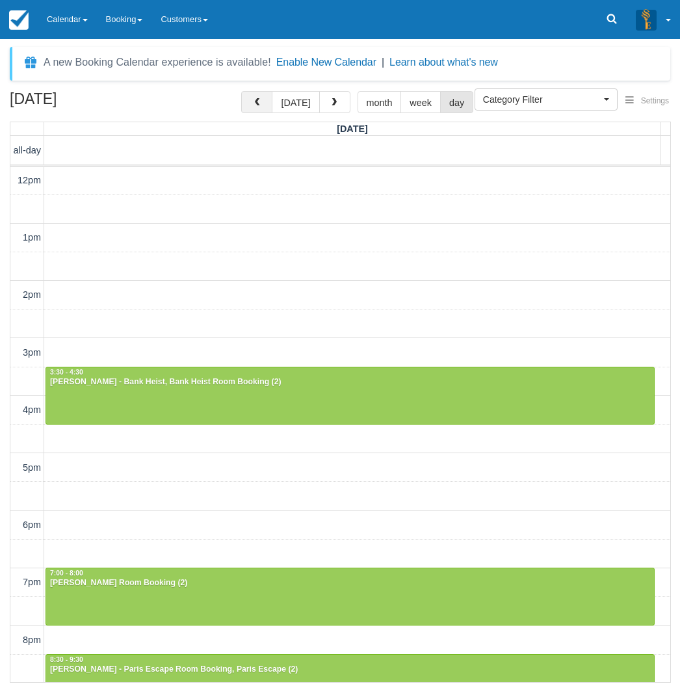
click at [261, 106] on span "button" at bounding box center [256, 102] width 9 height 9
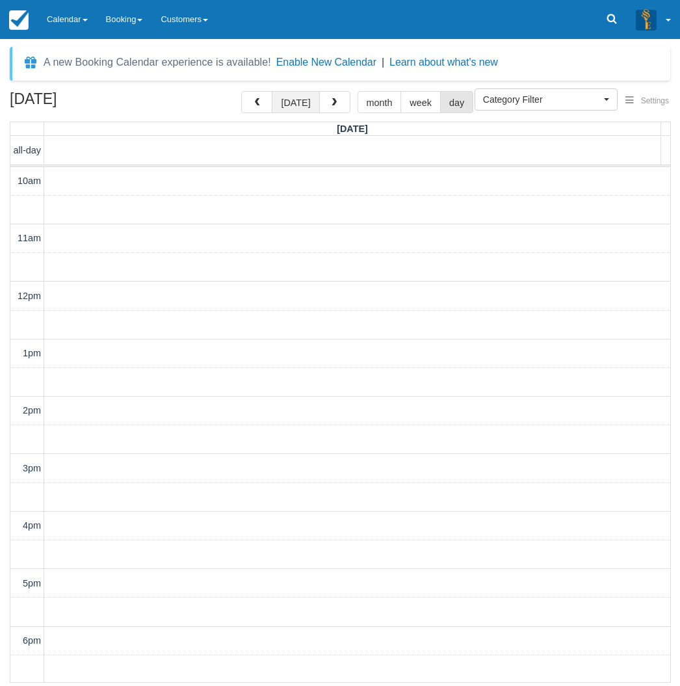
click at [296, 105] on button "[DATE]" at bounding box center [295, 102] width 47 height 22
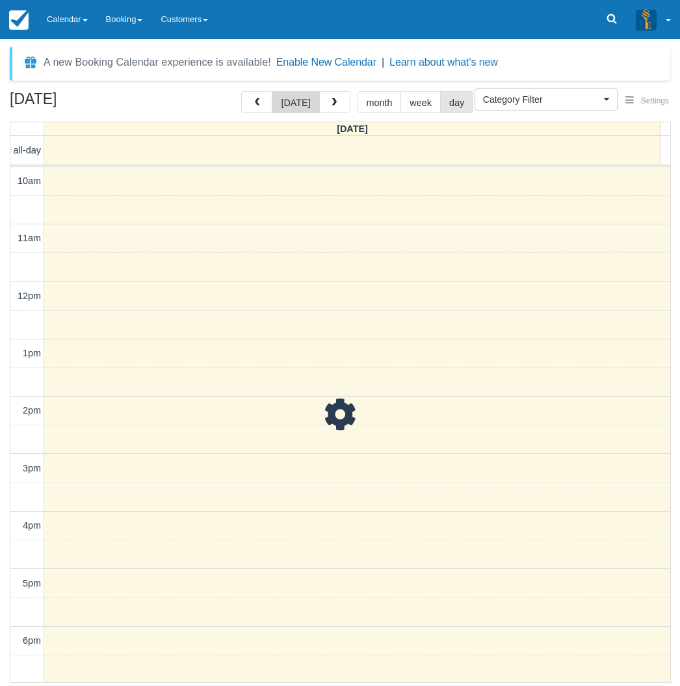
scroll to position [116, 0]
